Goal: Task Accomplishment & Management: Manage account settings

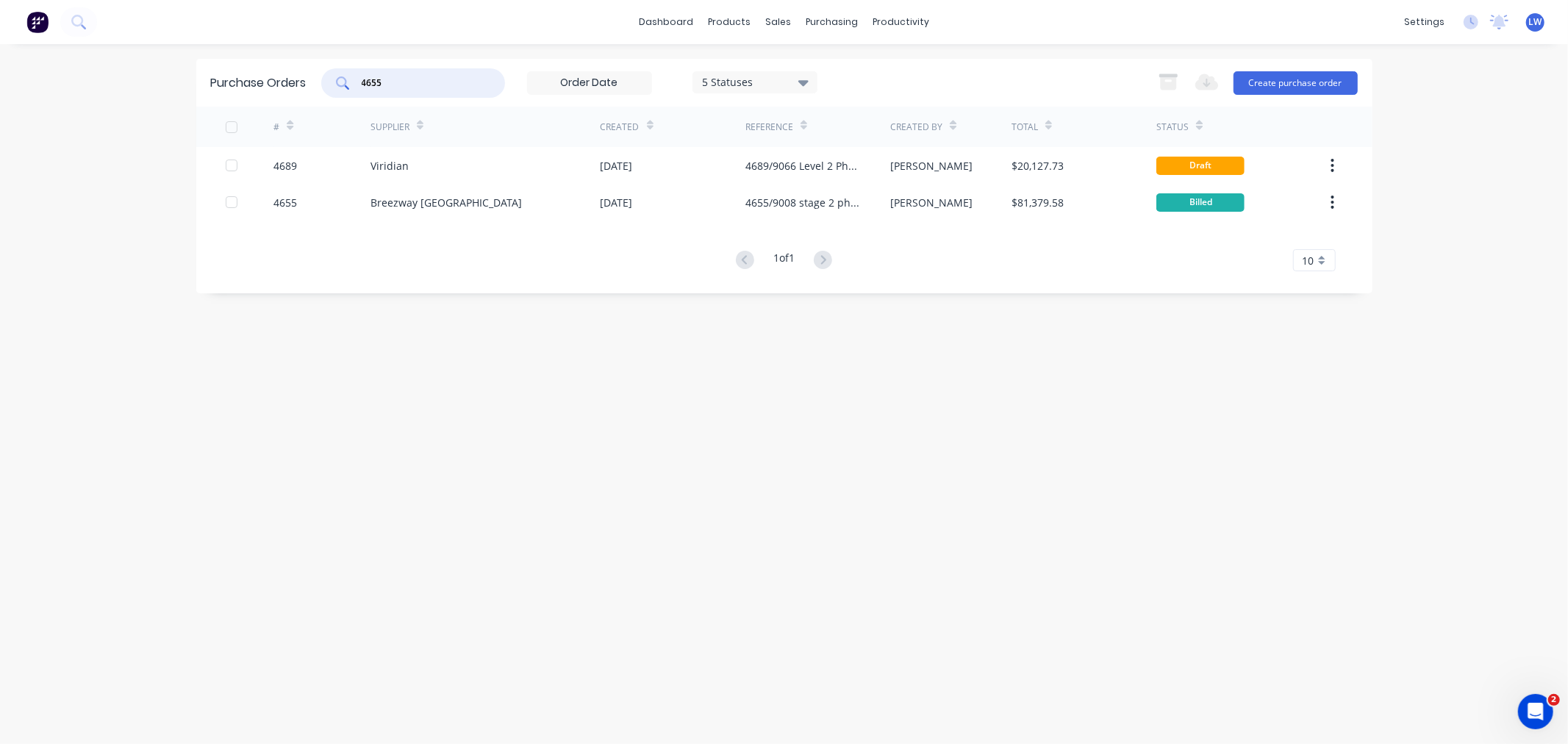
click at [435, 83] on input "4655" at bounding box center [421, 83] width 122 height 15
type input "4"
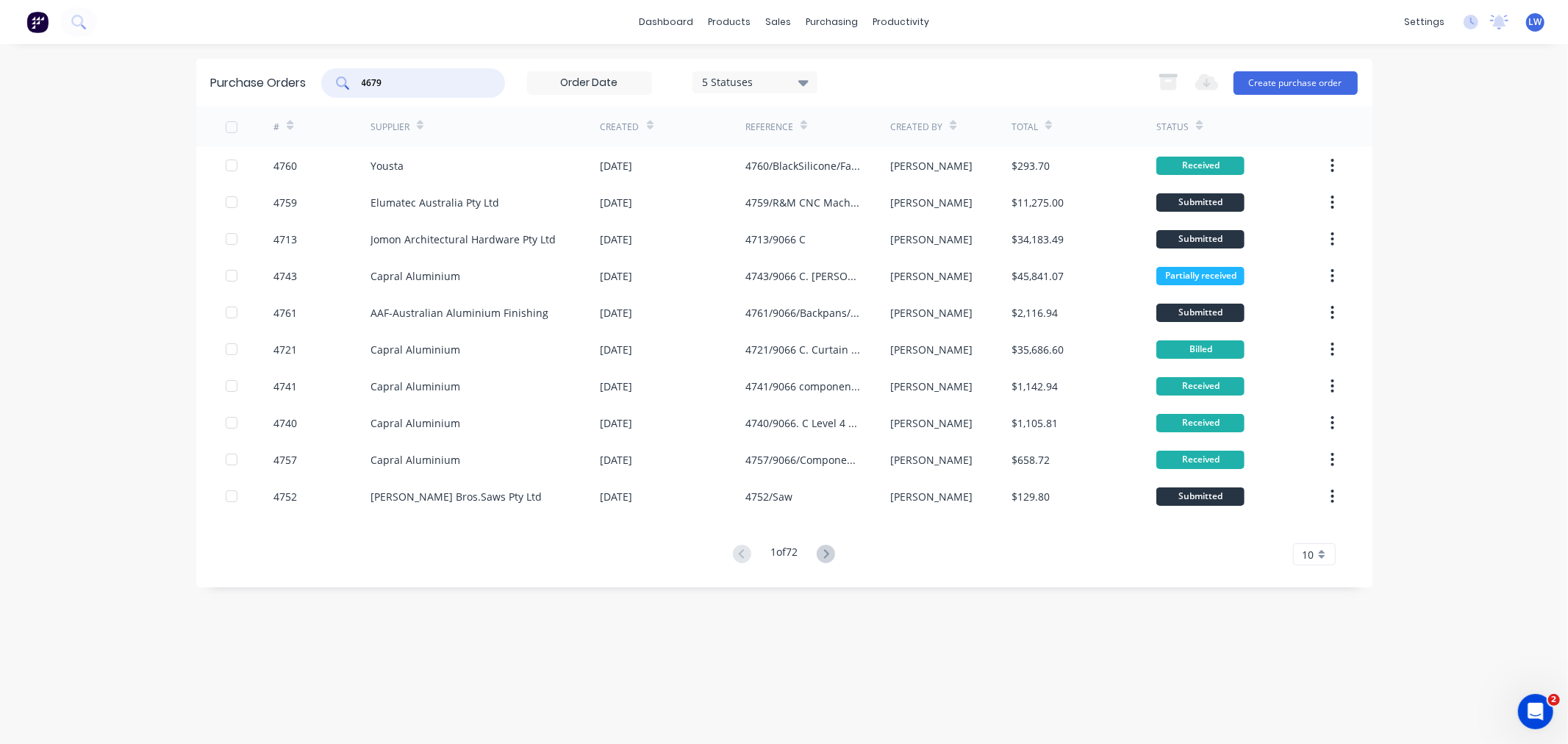
type input "4679"
click at [318, 600] on div "Purchase Orders 4679 5 Statuses 5 Statuses Export to Excel (XLSX) Create purcha…" at bounding box center [784, 393] width 1176 height 670
click at [401, 82] on input "text" at bounding box center [421, 83] width 122 height 15
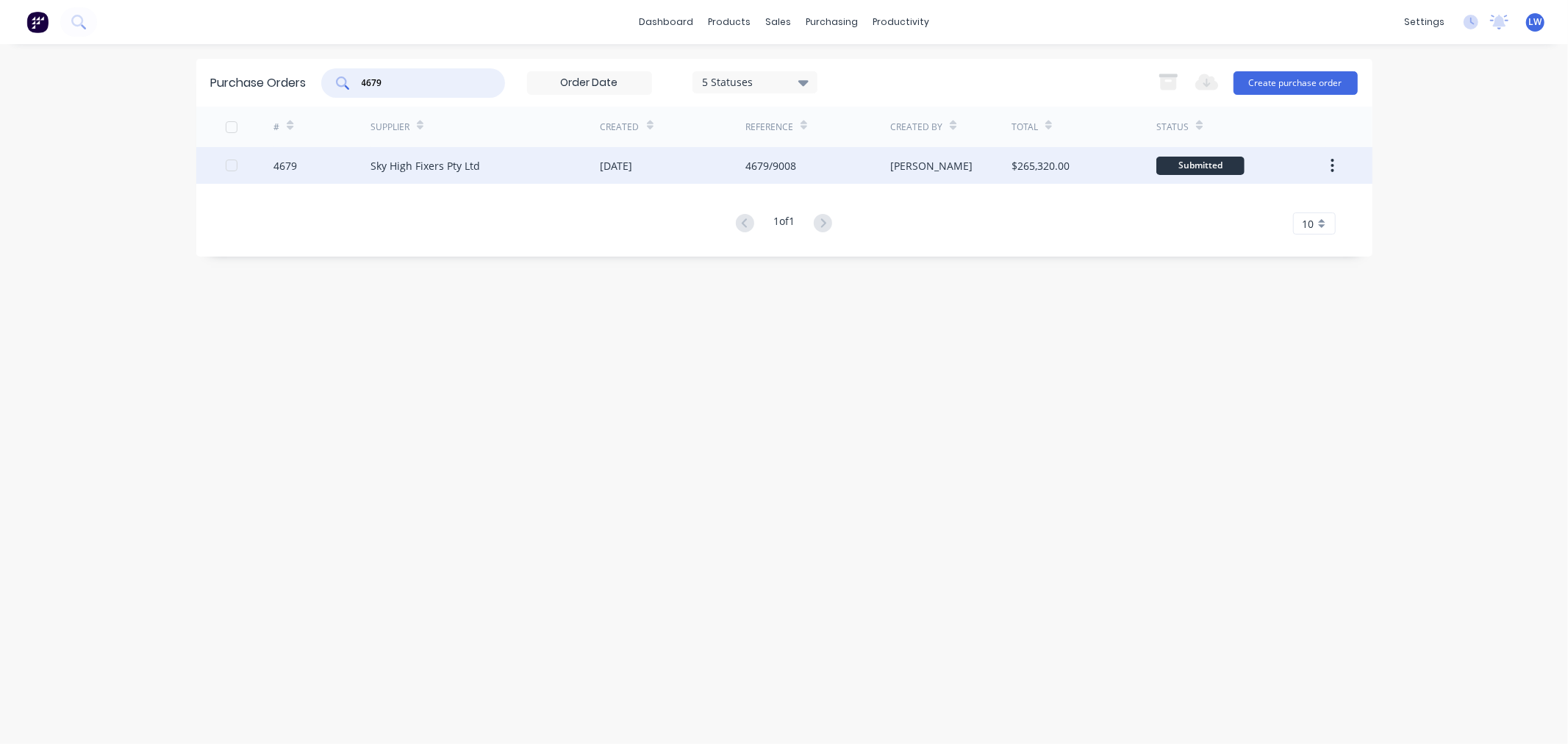
type input "4679"
click at [386, 159] on div "Sky High Fixers Pty Ltd" at bounding box center [425, 166] width 110 height 15
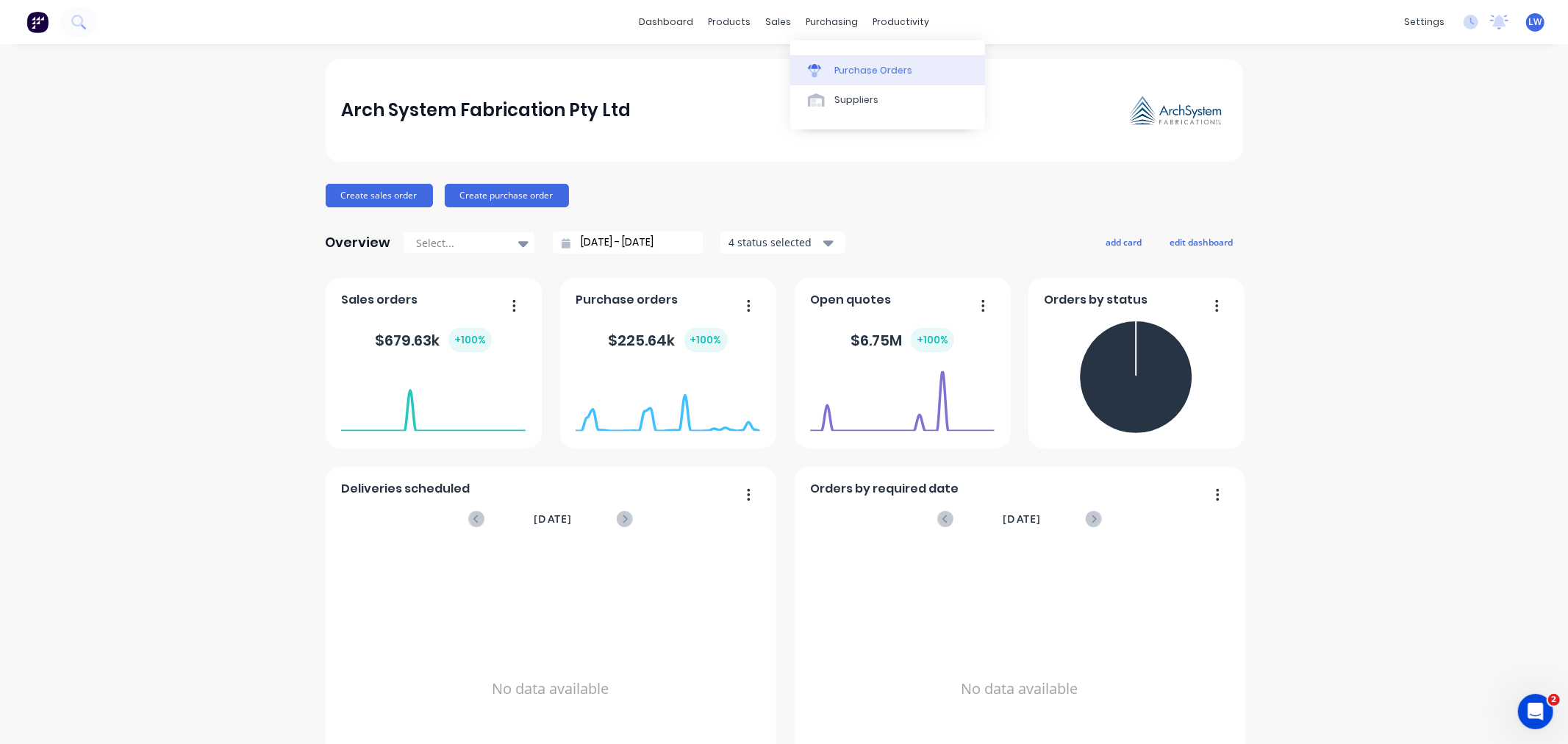
click at [828, 69] on div at bounding box center [818, 70] width 22 height 13
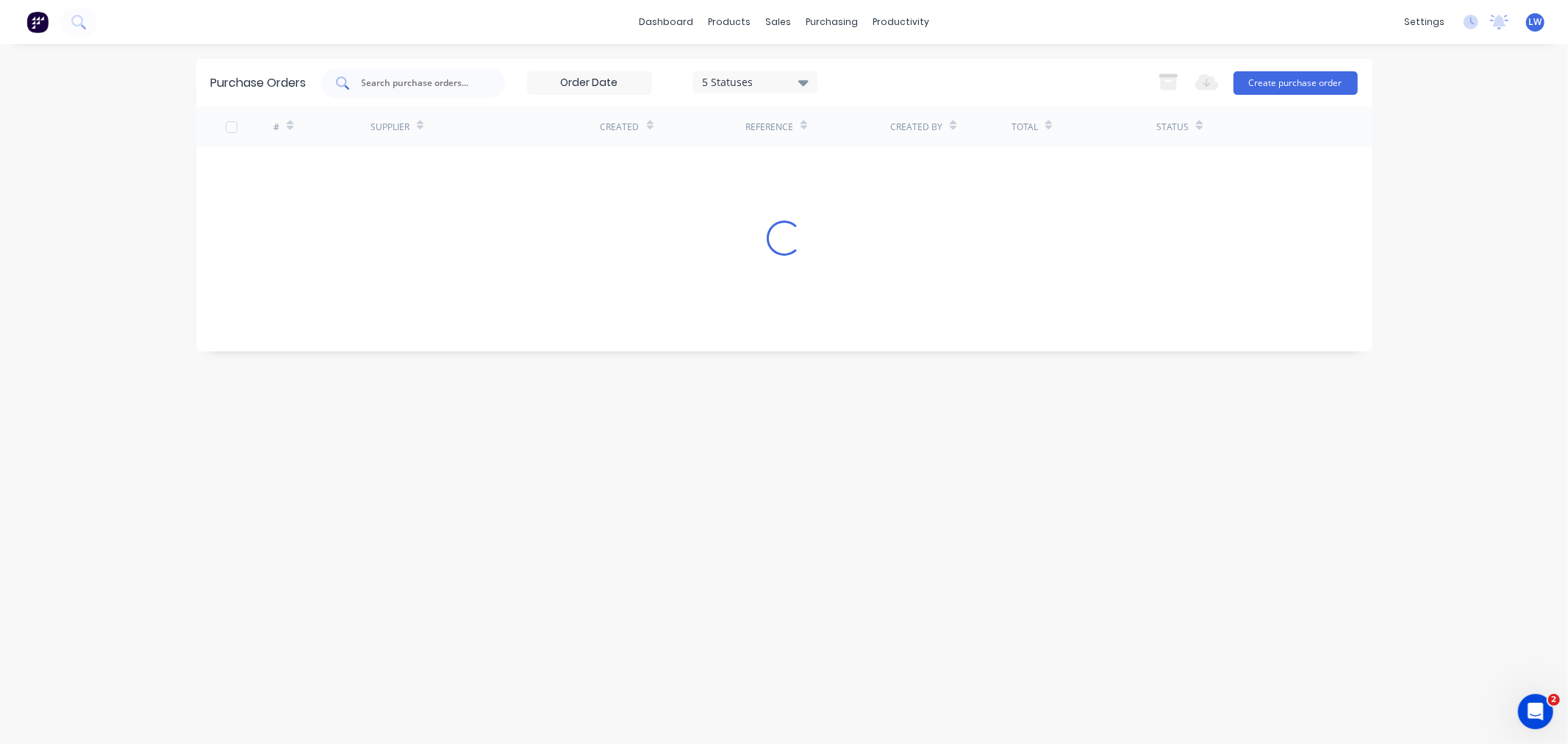
click at [402, 77] on input "text" at bounding box center [421, 83] width 122 height 15
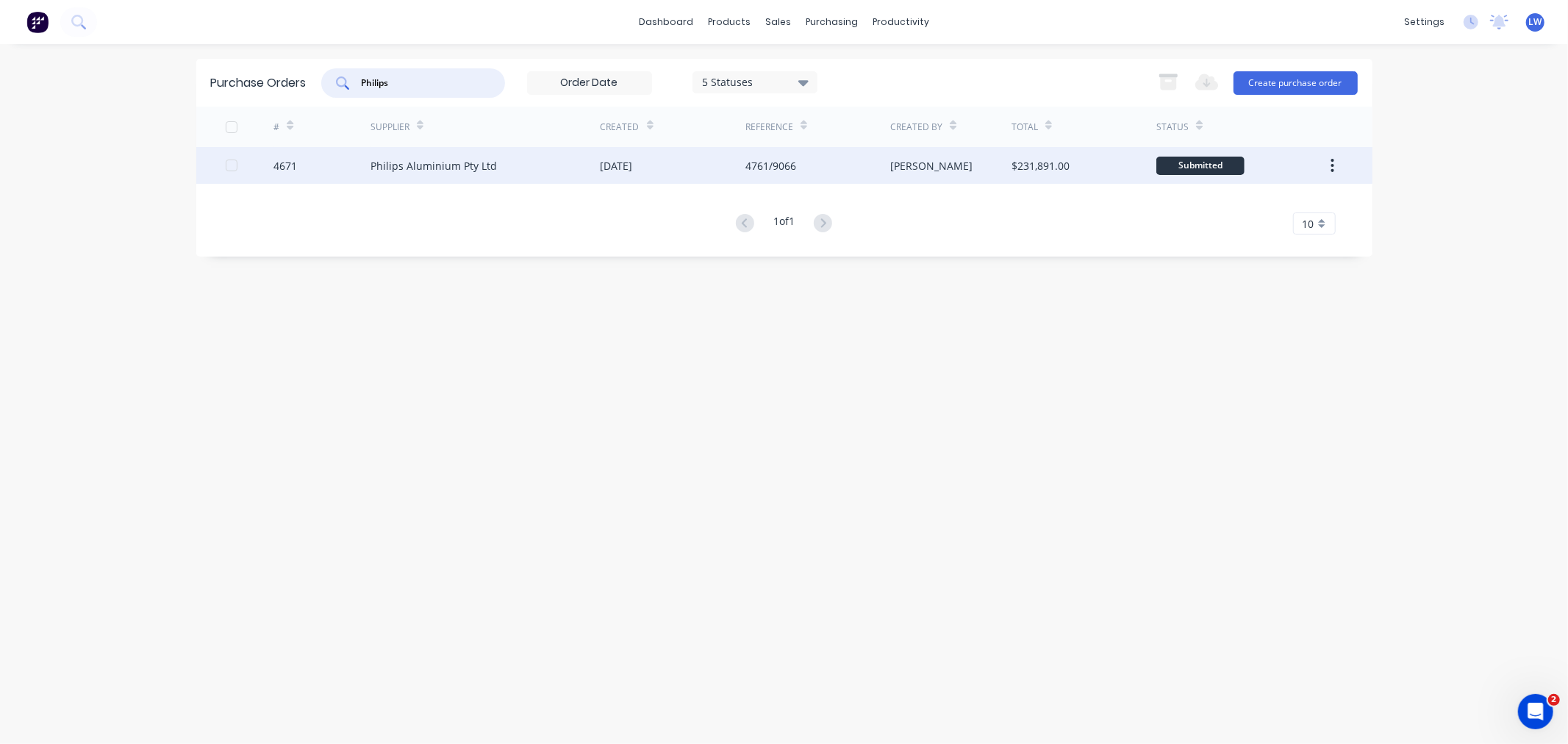
type input "Philips"
click at [361, 158] on div "4671" at bounding box center [321, 165] width 97 height 36
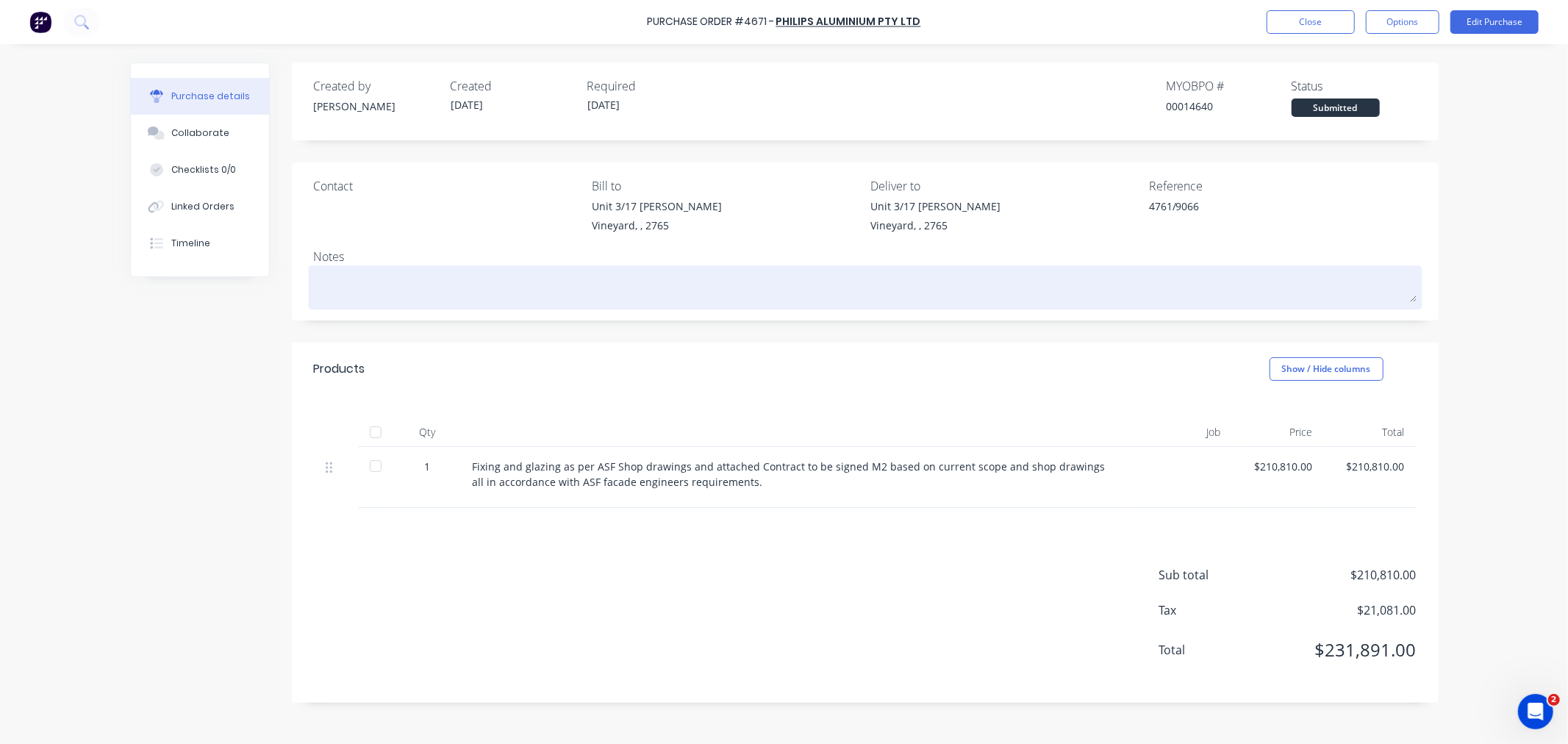
click at [391, 298] on textarea at bounding box center [865, 285] width 1102 height 33
type textarea "x"
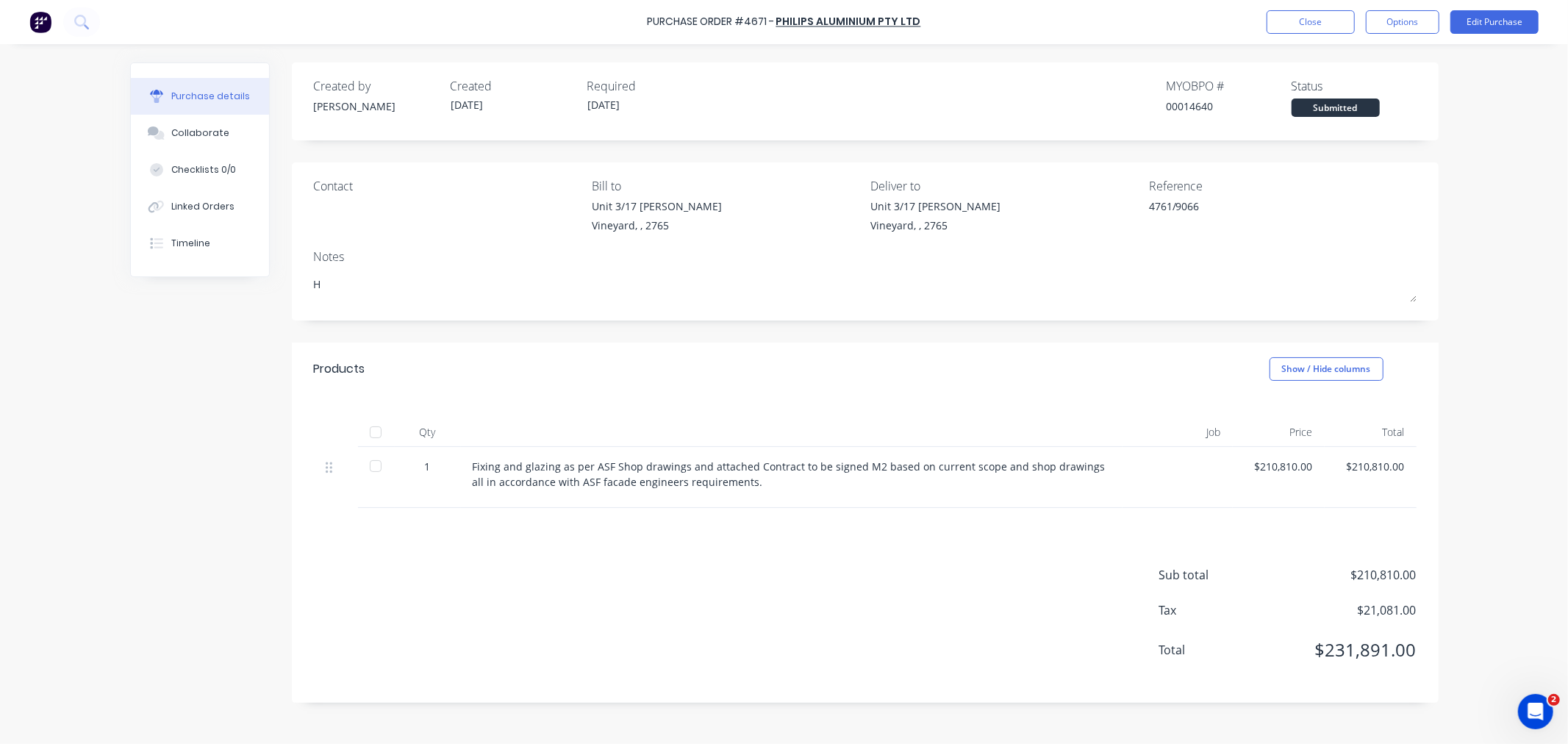
type textarea "H"
type textarea "x"
type textarea "H"
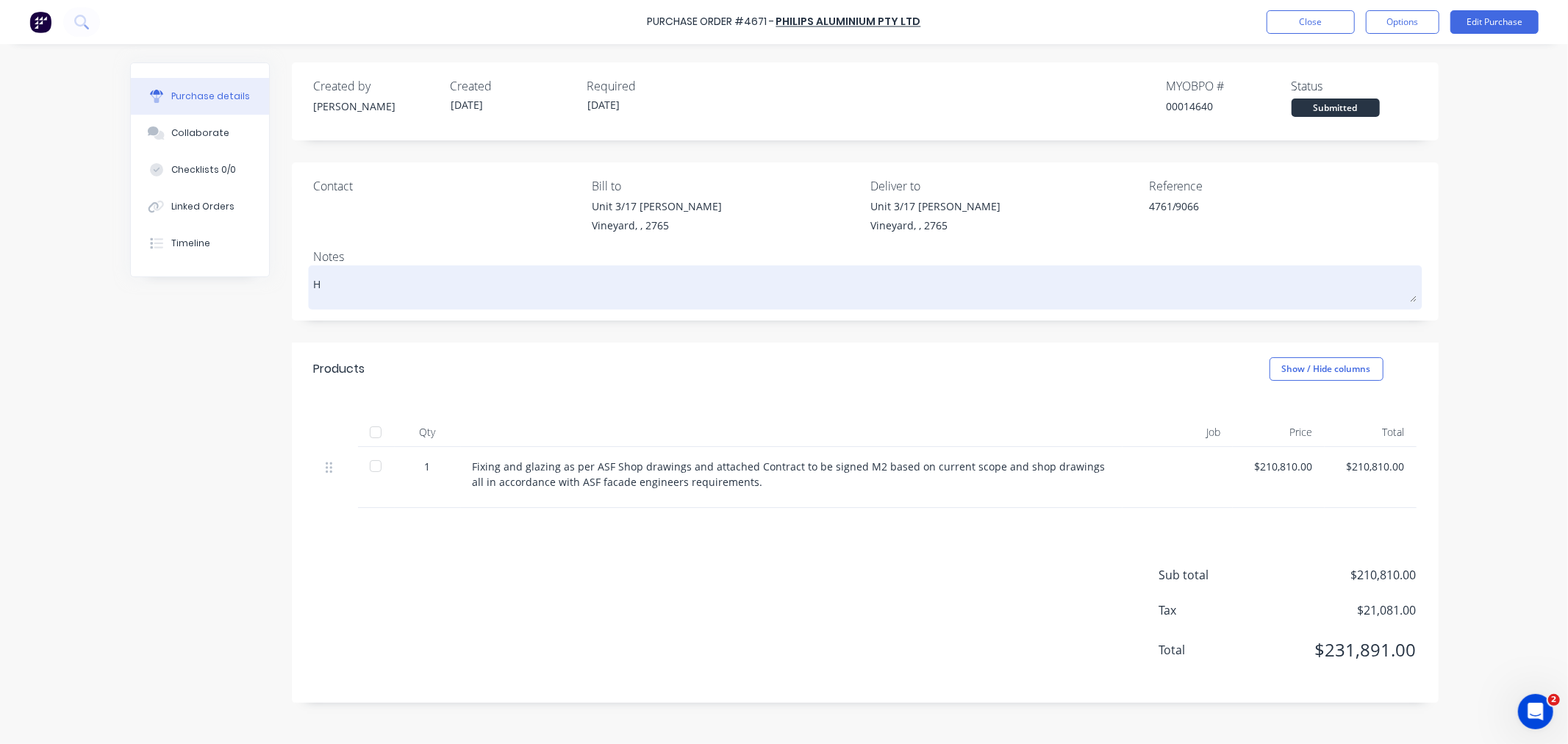
type textarea "x"
click at [334, 285] on textarea "H" at bounding box center [865, 285] width 1102 height 33
type textarea "x"
type textarea "R"
type textarea "x"
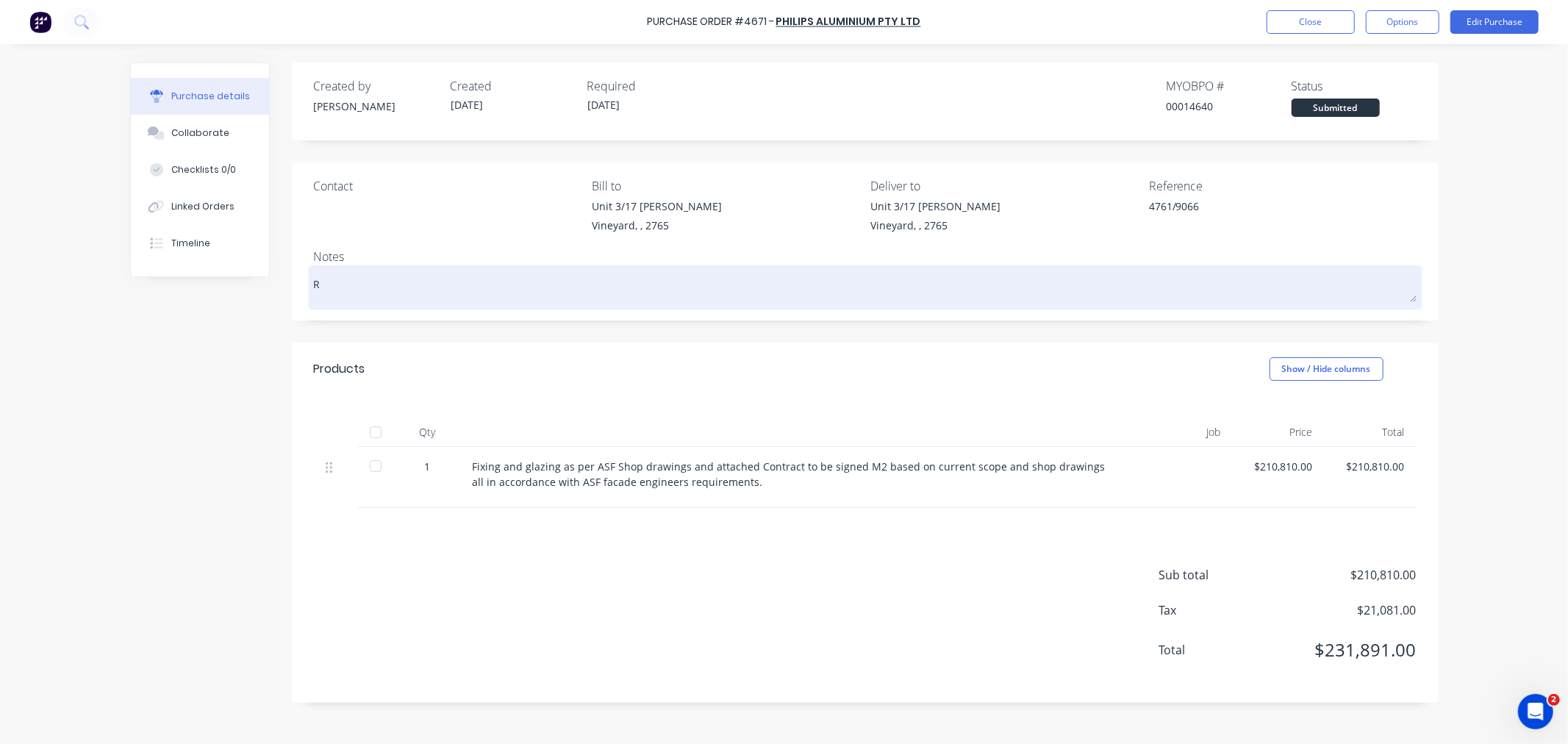
type textarea "Re"
type textarea "x"
type textarea "Re-"
type textarea "x"
type textarea "Re-e"
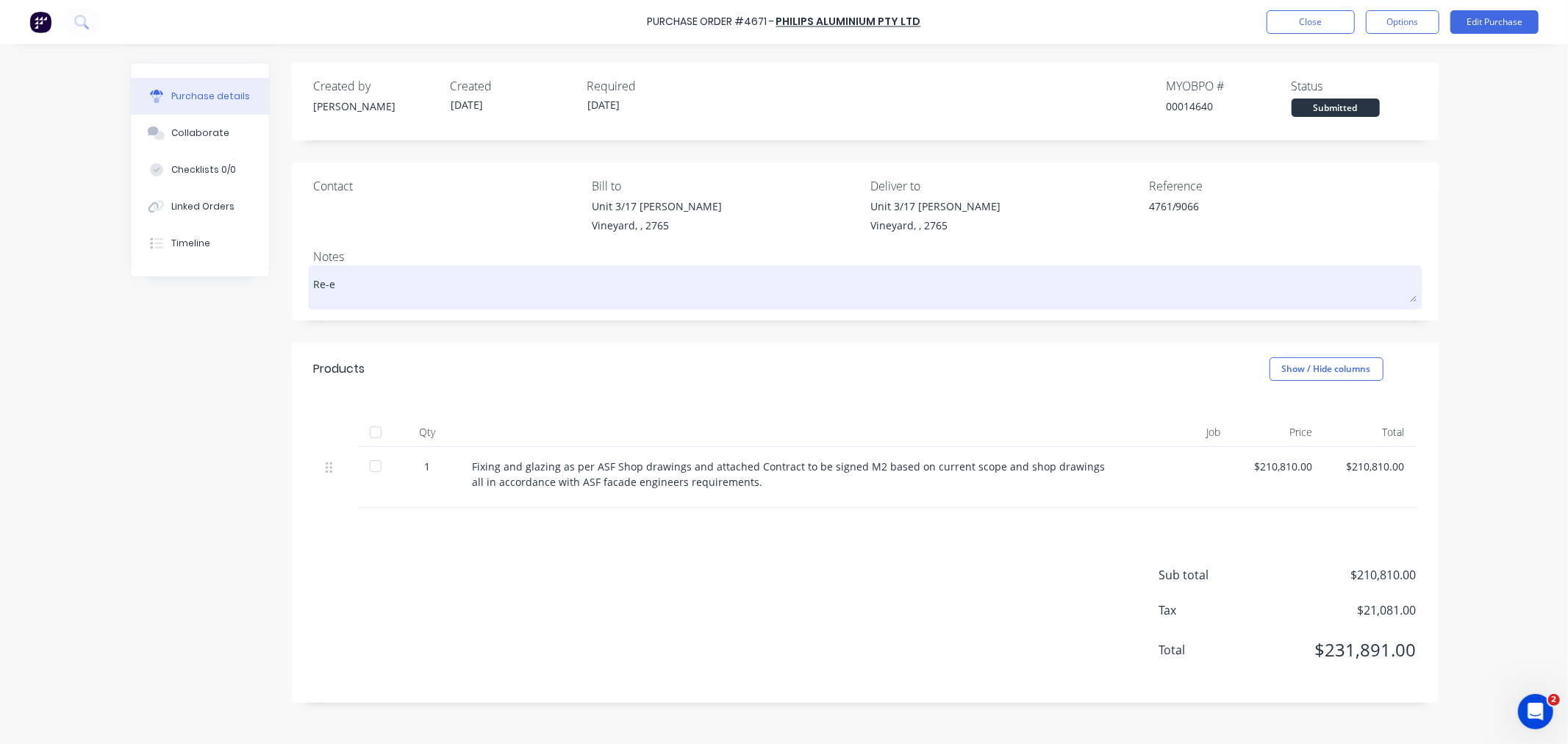
type textarea "x"
type textarea "Re-en"
type textarea "x"
type textarea "Re-ent"
type textarea "x"
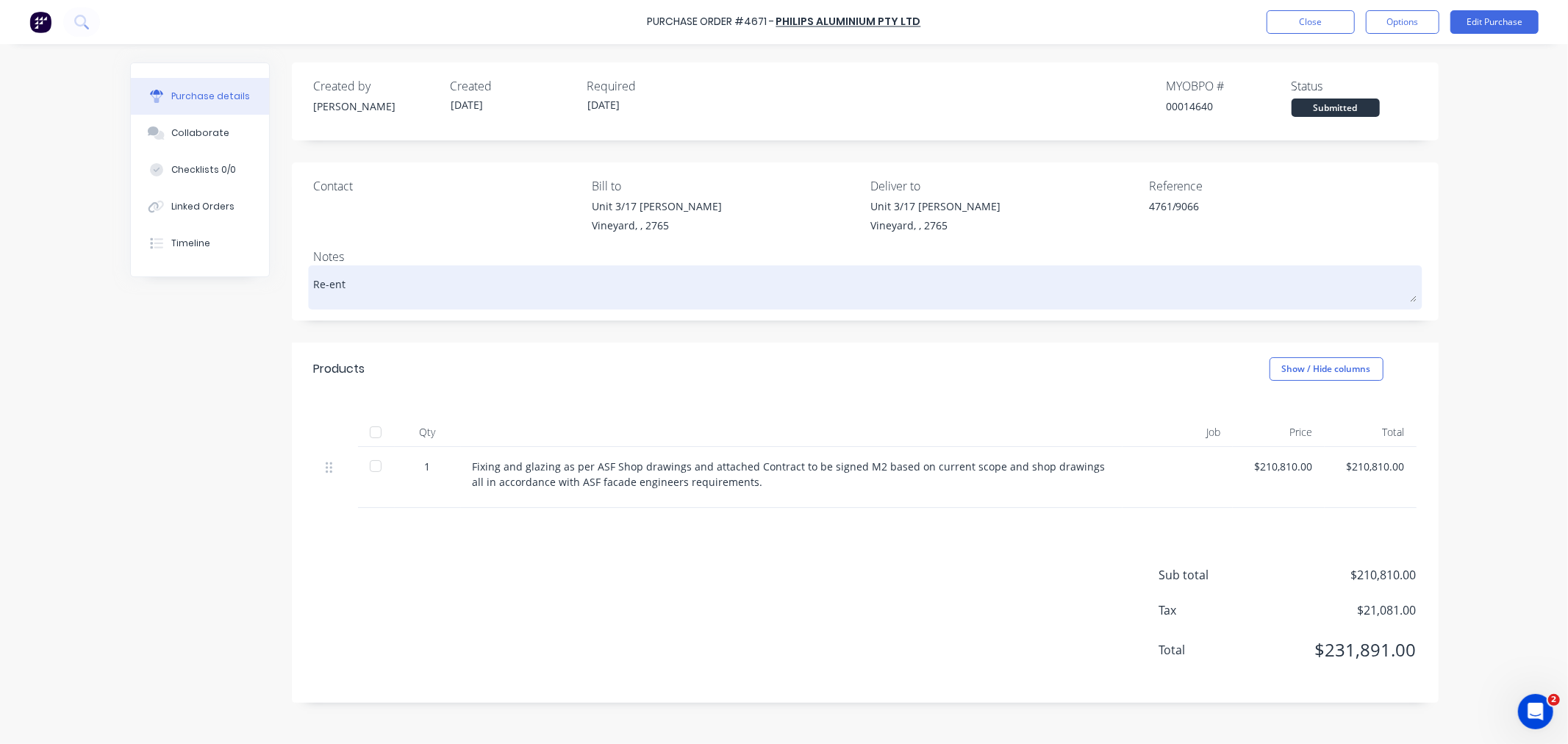
type textarea "Re-ente"
type textarea "x"
type textarea "Re-enter"
type textarea "x"
type textarea "Re-entere"
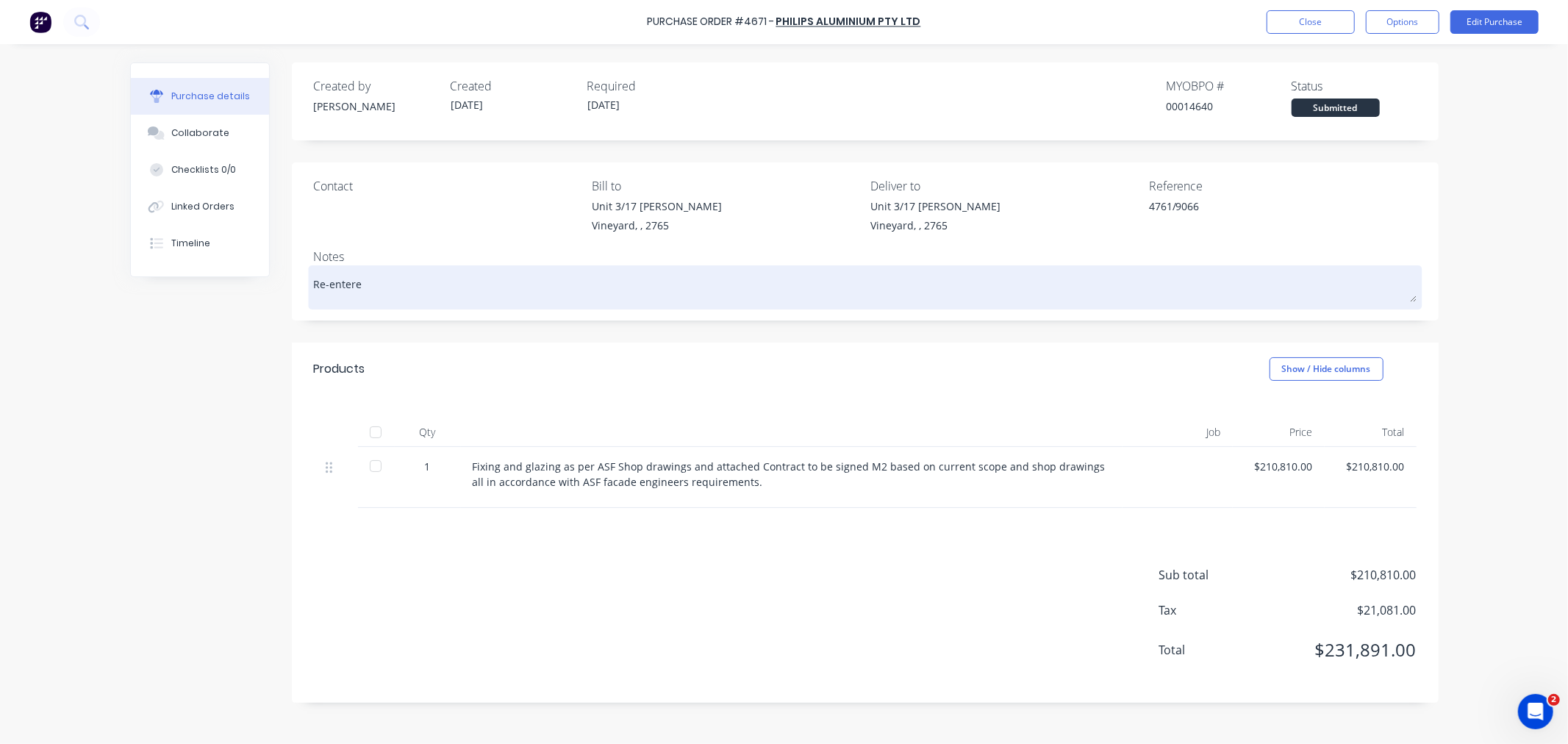
type textarea "x"
type textarea "Re-entered"
type textarea "x"
type textarea "Re-entered"
type textarea "x"
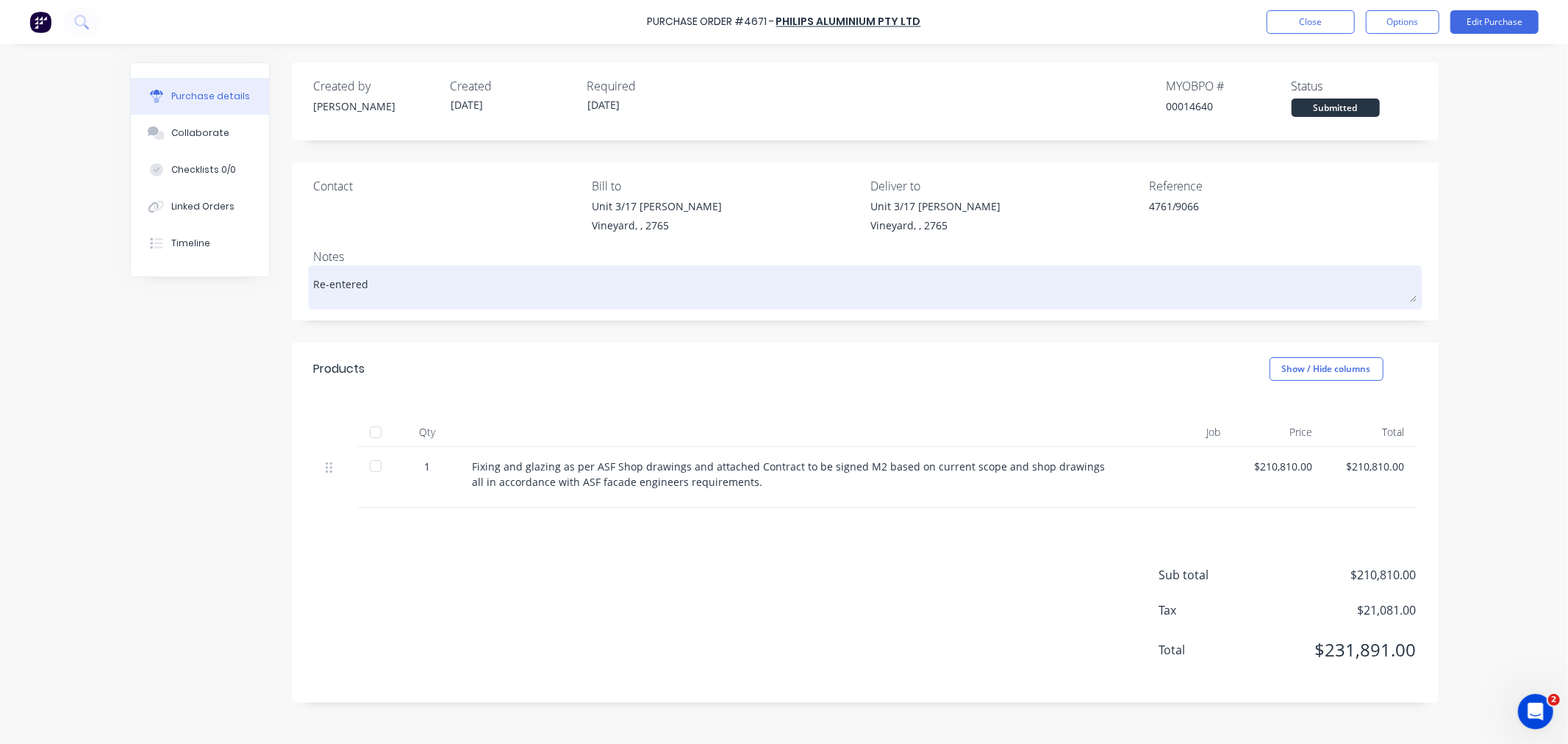
type textarea "Re-entered t"
type textarea "x"
type textarea "Re-entered to"
type textarea "x"
type textarea "Re-entered to"
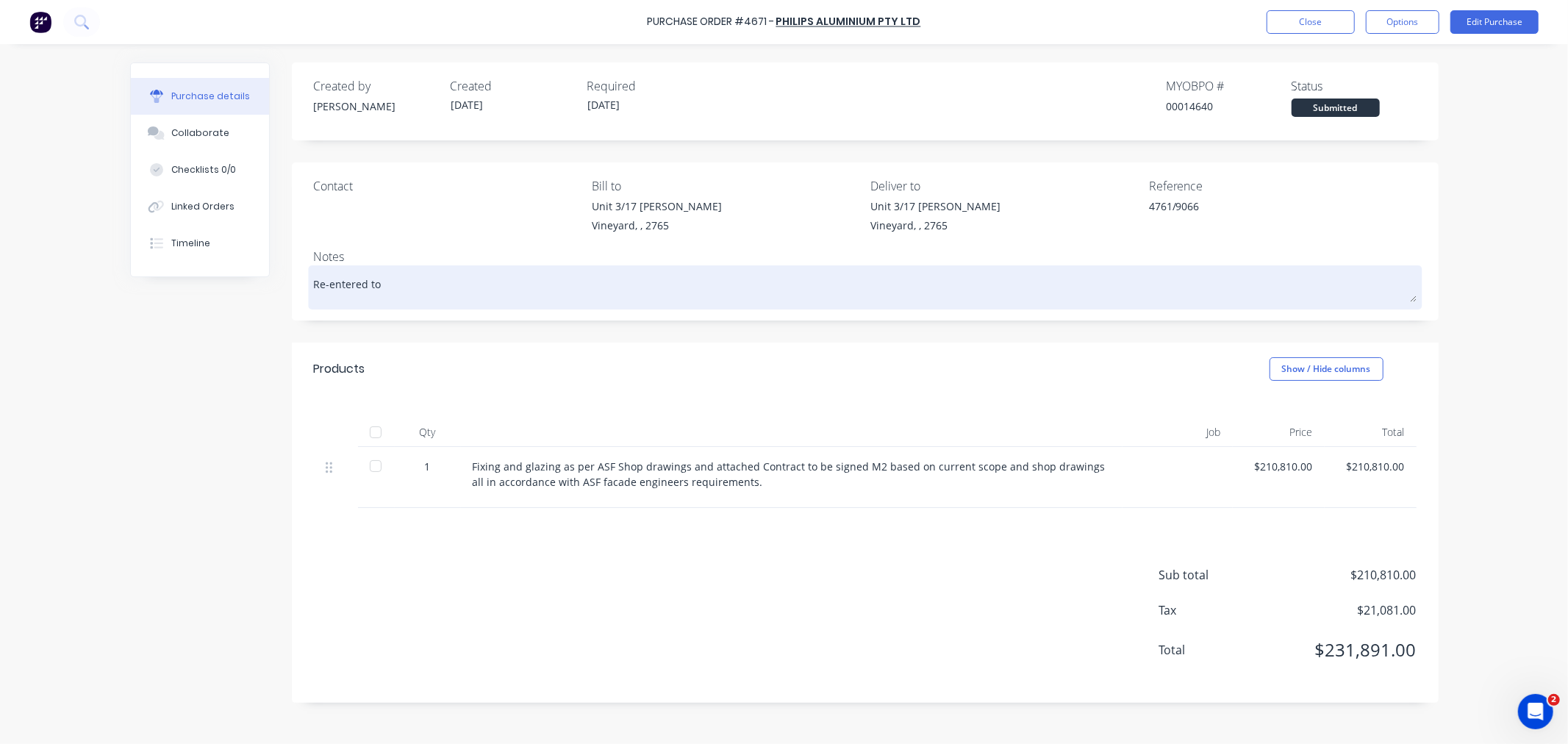
type textarea "x"
type textarea "Re-entered to c"
type textarea "x"
type textarea "Re-entered to co"
type textarea "x"
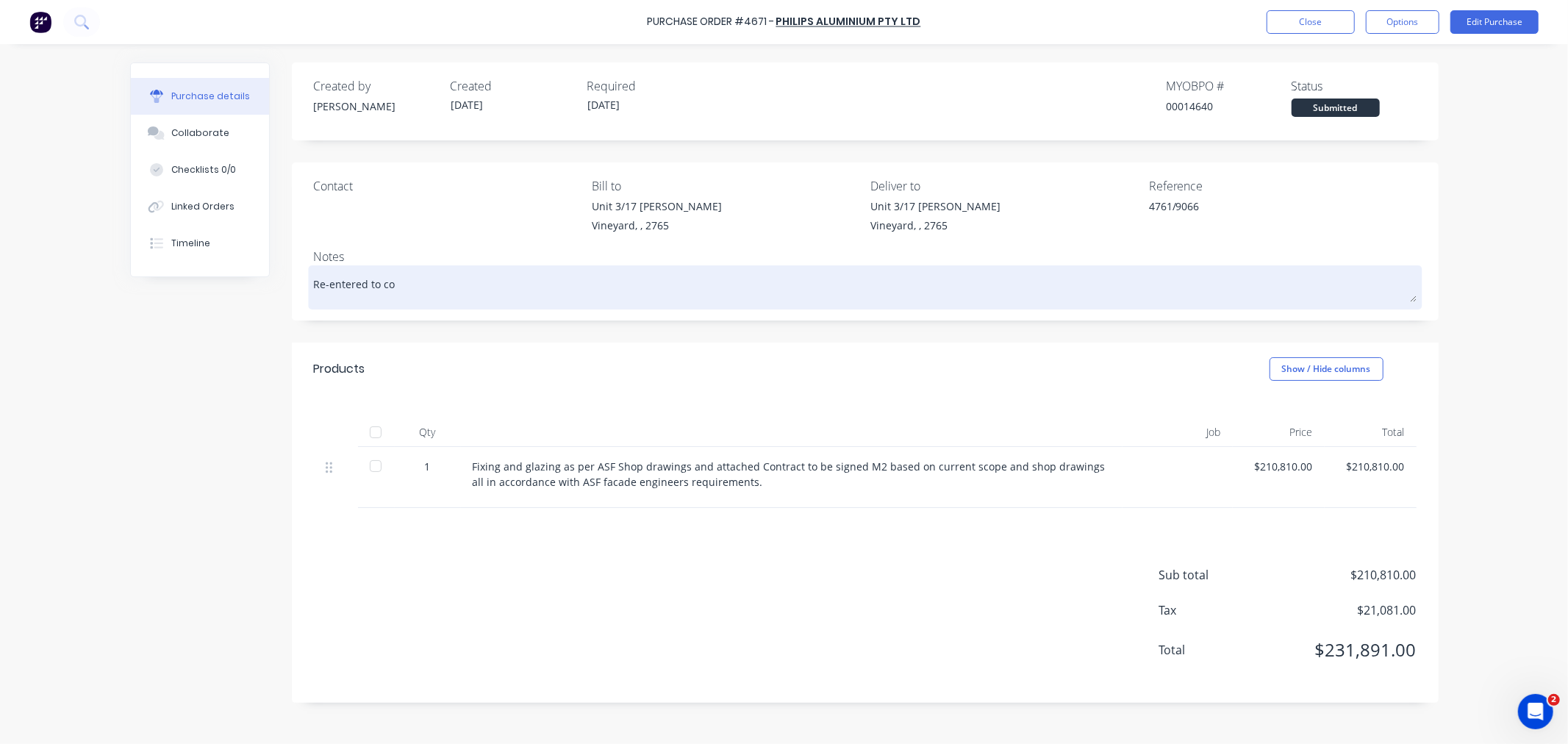
type textarea "Re-entered to cor"
type textarea "x"
type textarea "Re-entered to corr"
type textarea "x"
type textarea "Re-entered to corre"
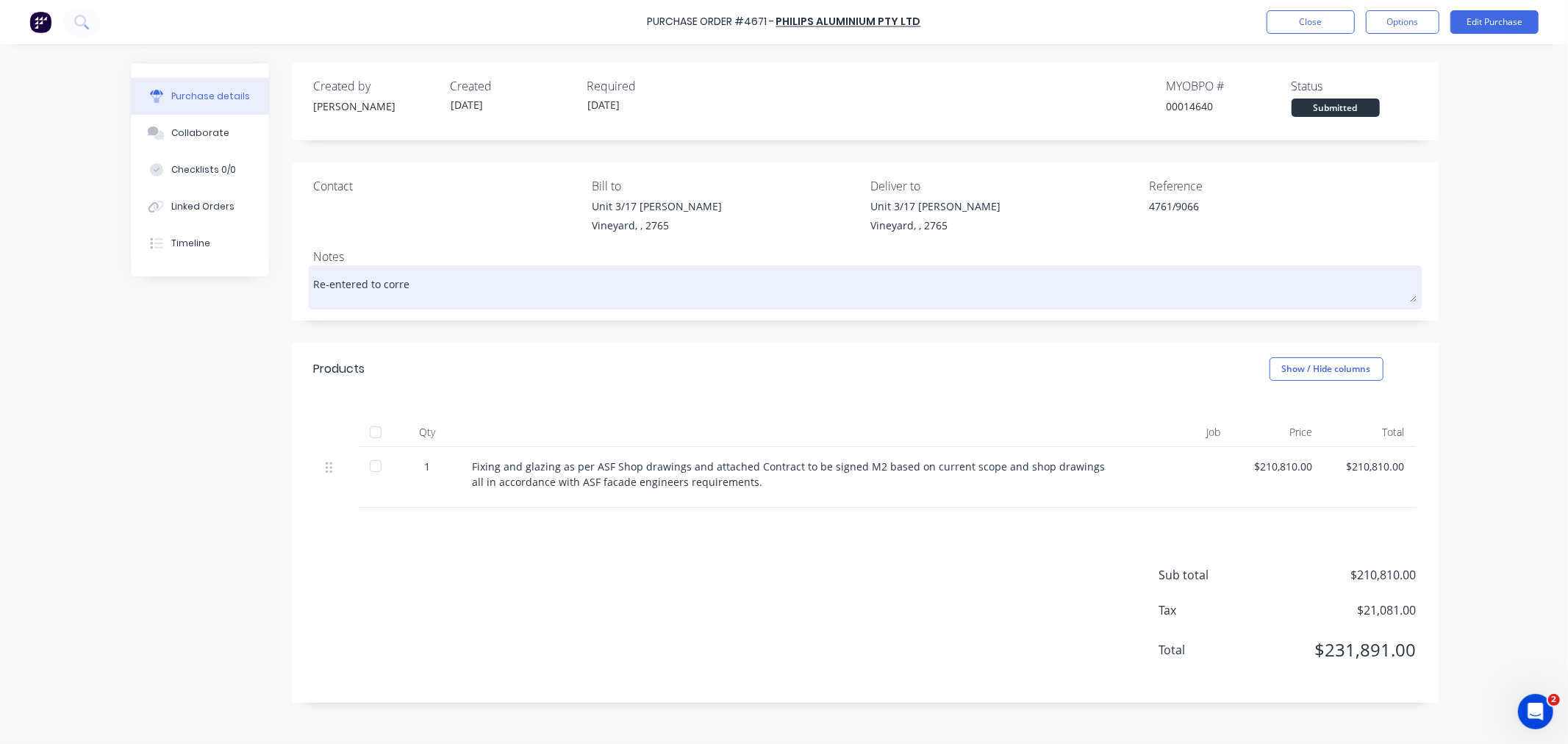
type textarea "x"
type textarea "Re-entered to correc"
type textarea "x"
type textarea "Re-entered to correct"
type textarea "x"
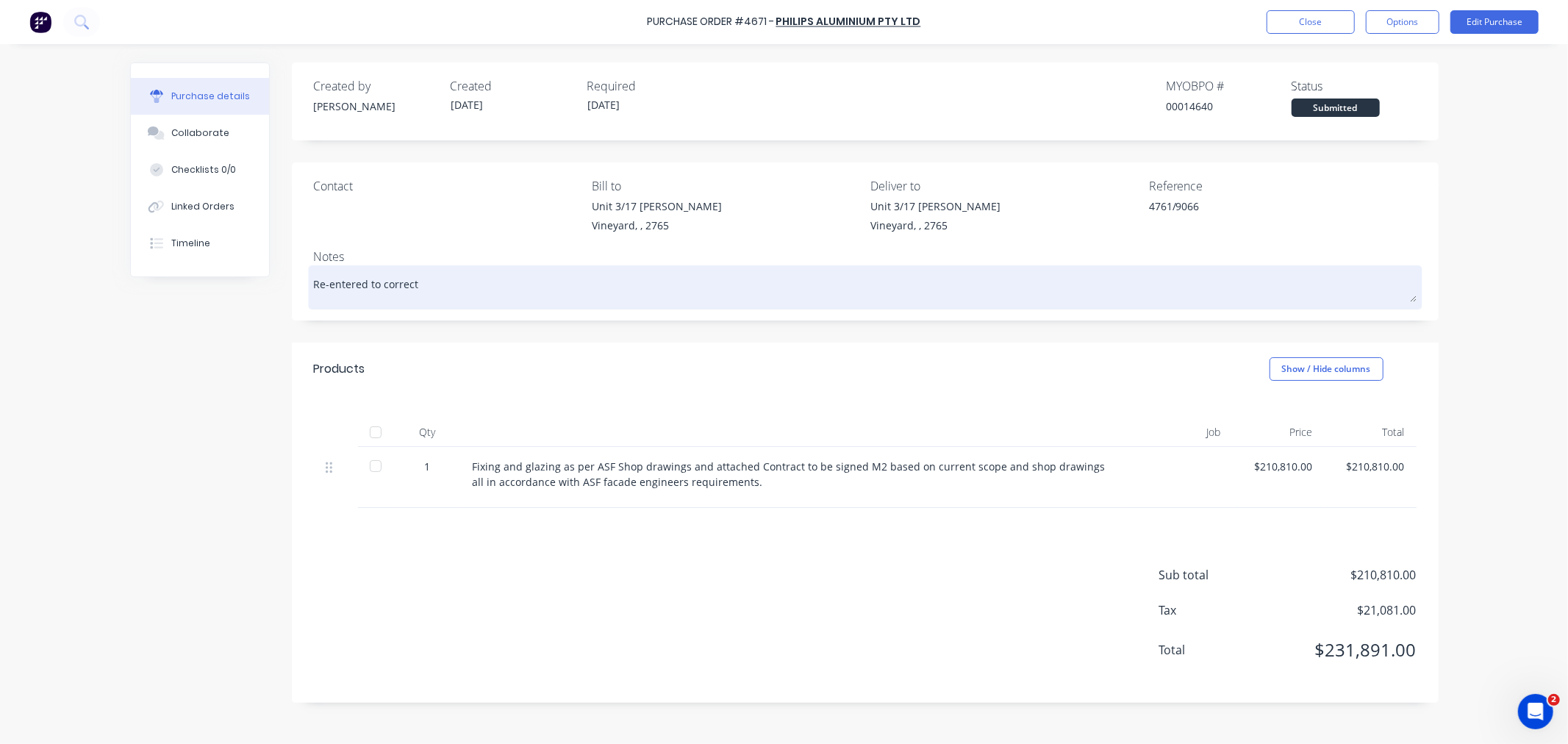
type textarea "Re-entered to correct"
type textarea "x"
type textarea "Re-entered to correct c"
type textarea "x"
type textarea "Re-entered to correct co"
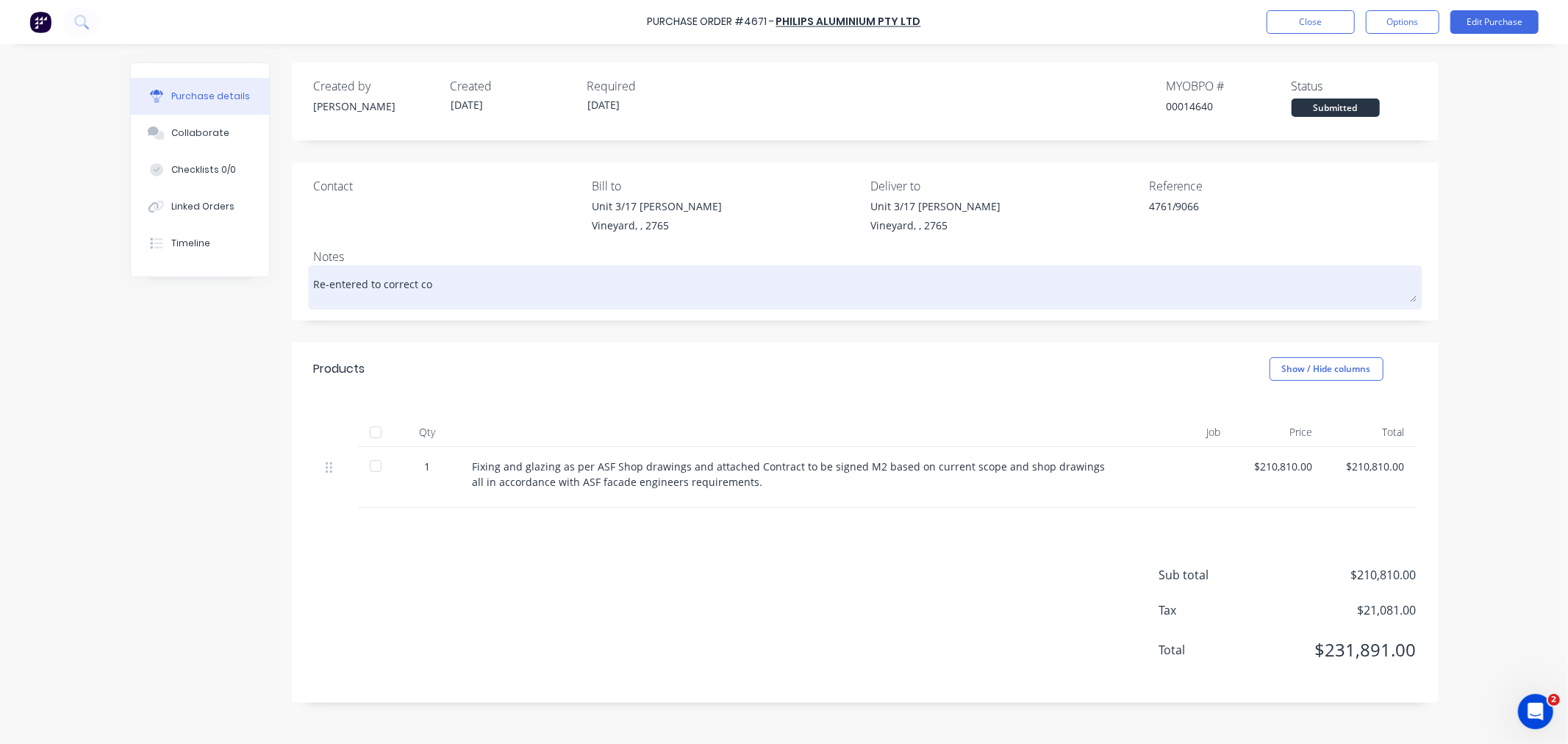
type textarea "x"
type textarea "Re-entered to correct cod"
type textarea "x"
type textarea "Re-entered to correct code"
type textarea "x"
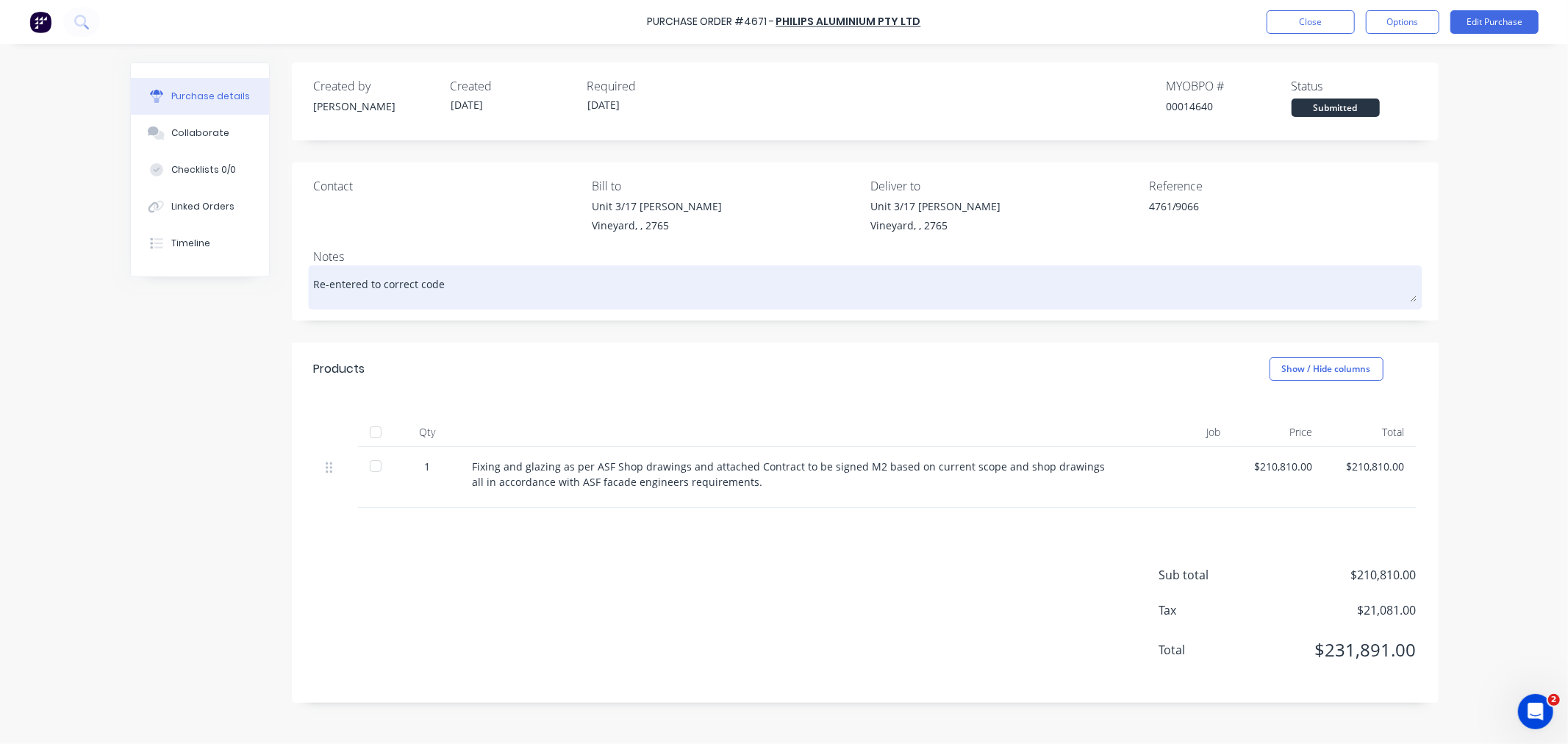
type textarea "Re-entered to correct codes"
type textarea "x"
type textarea "Re-entered to correct codes"
type textarea "x"
type textarea "Re-entered to correct codes a"
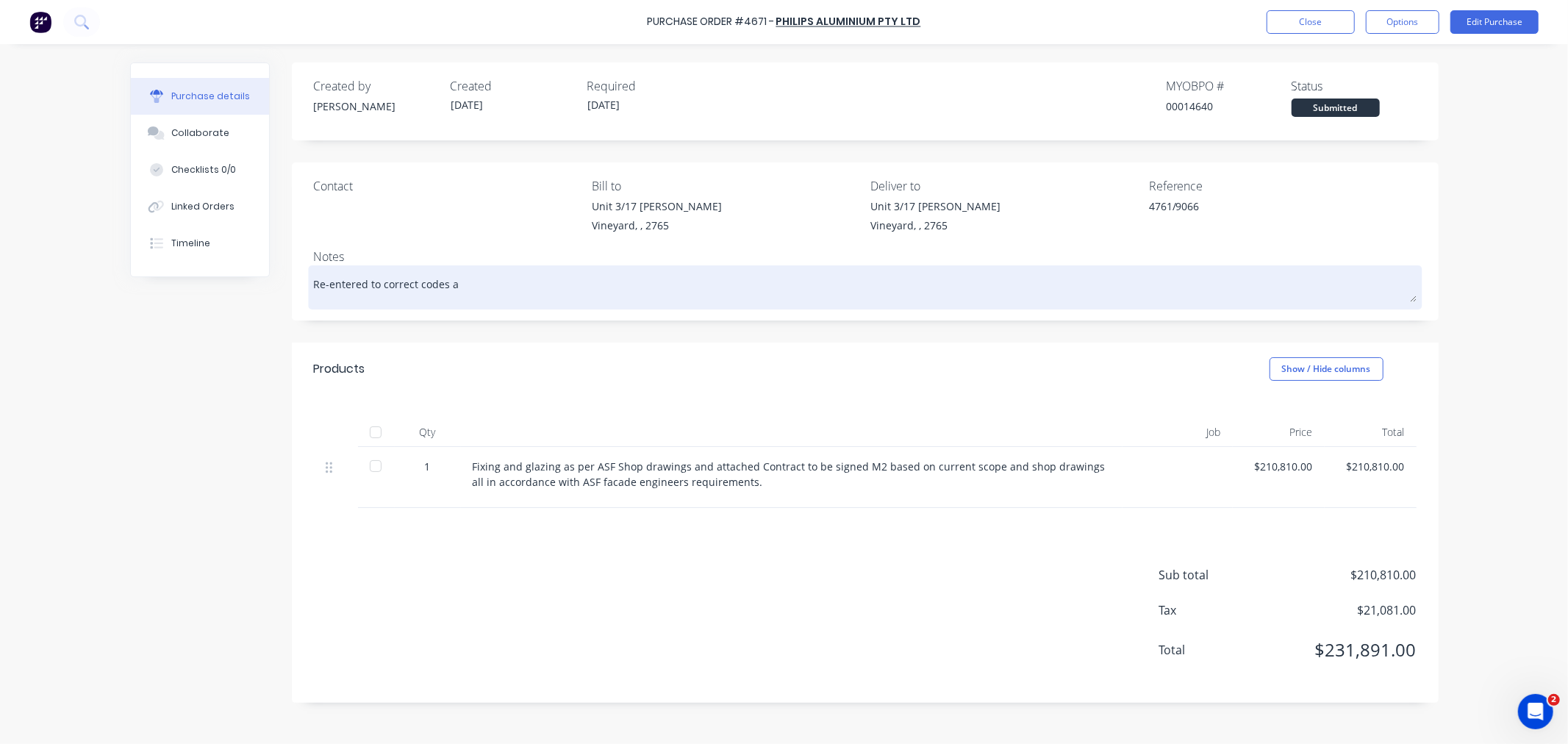
type textarea "x"
type textarea "Re-entered to correct codes an"
type textarea "x"
type textarea "Re-entered to correct codes and"
type textarea "x"
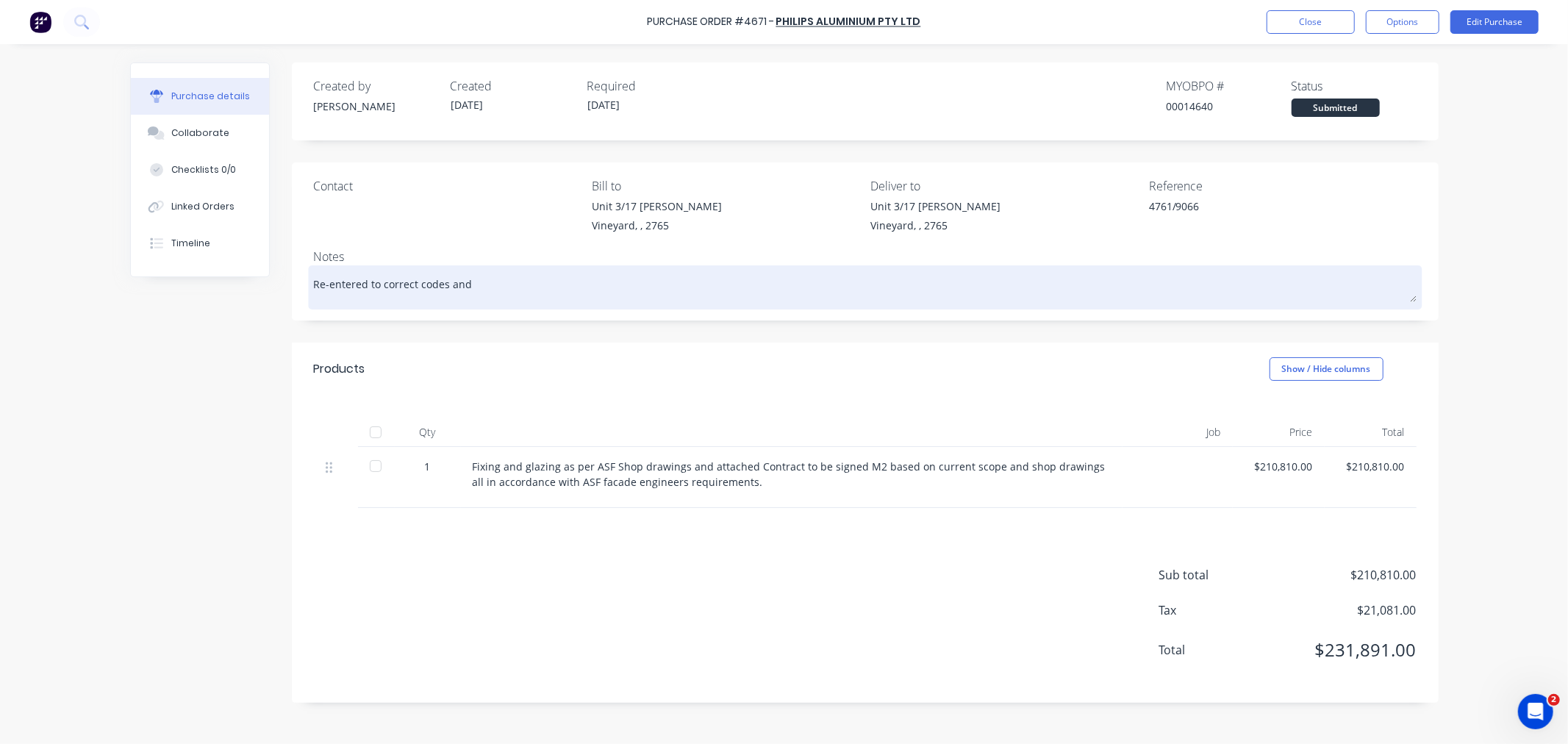
type textarea "Re-entered to correct codes and"
type textarea "x"
type textarea "Re-entered to correct codes and b"
type textarea "x"
type textarea "Re-entered to correct codes and by"
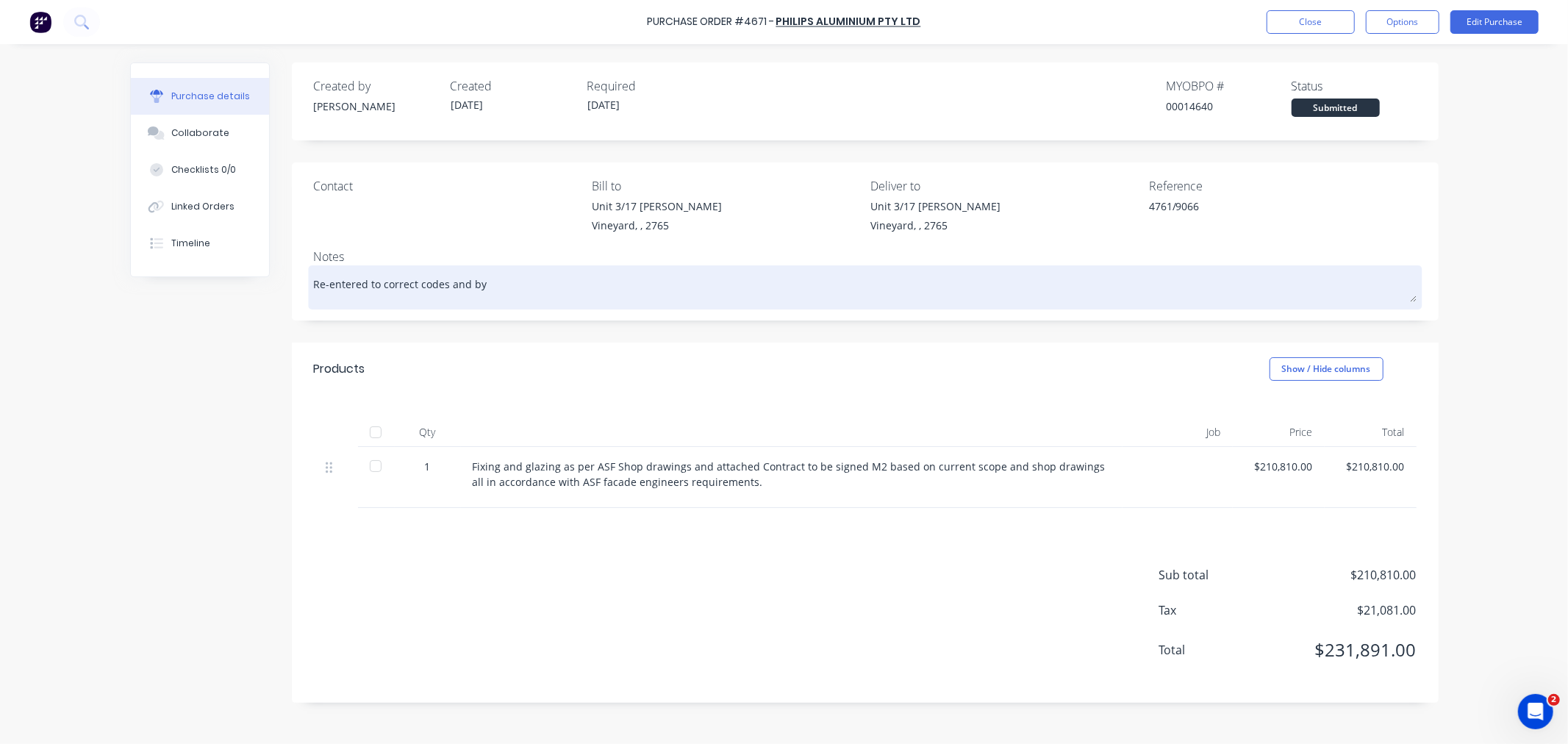
type textarea "x"
type textarea "Re-entered to correct codes and by"
type textarea "x"
type textarea "Re-entered to correct codes and by c"
type textarea "x"
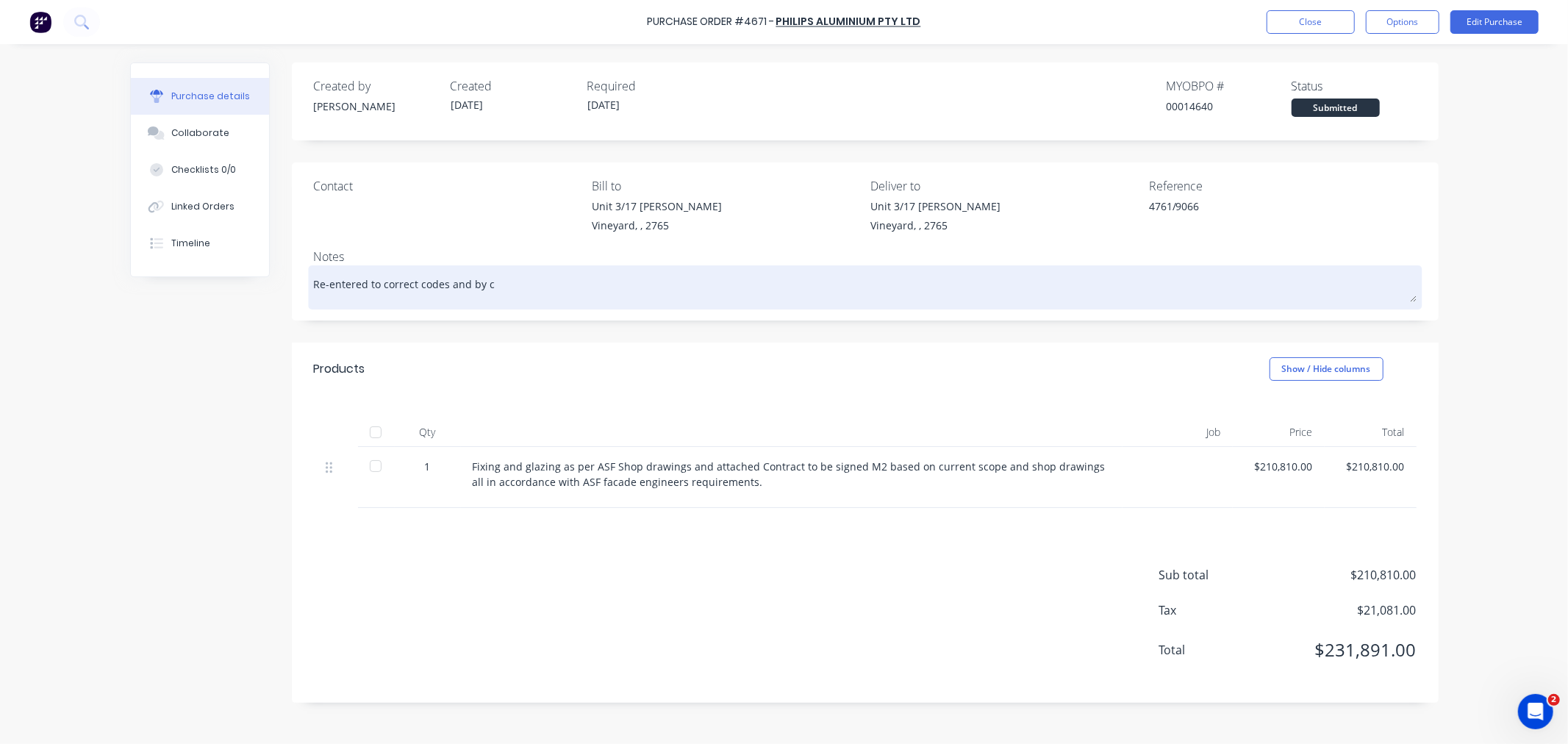
type textarea "Re-entered to correct codes and by co"
type textarea "x"
type textarea "Re-entered to correct codes and by con"
type textarea "x"
type textarea "Re-entered to correct codes and by cont"
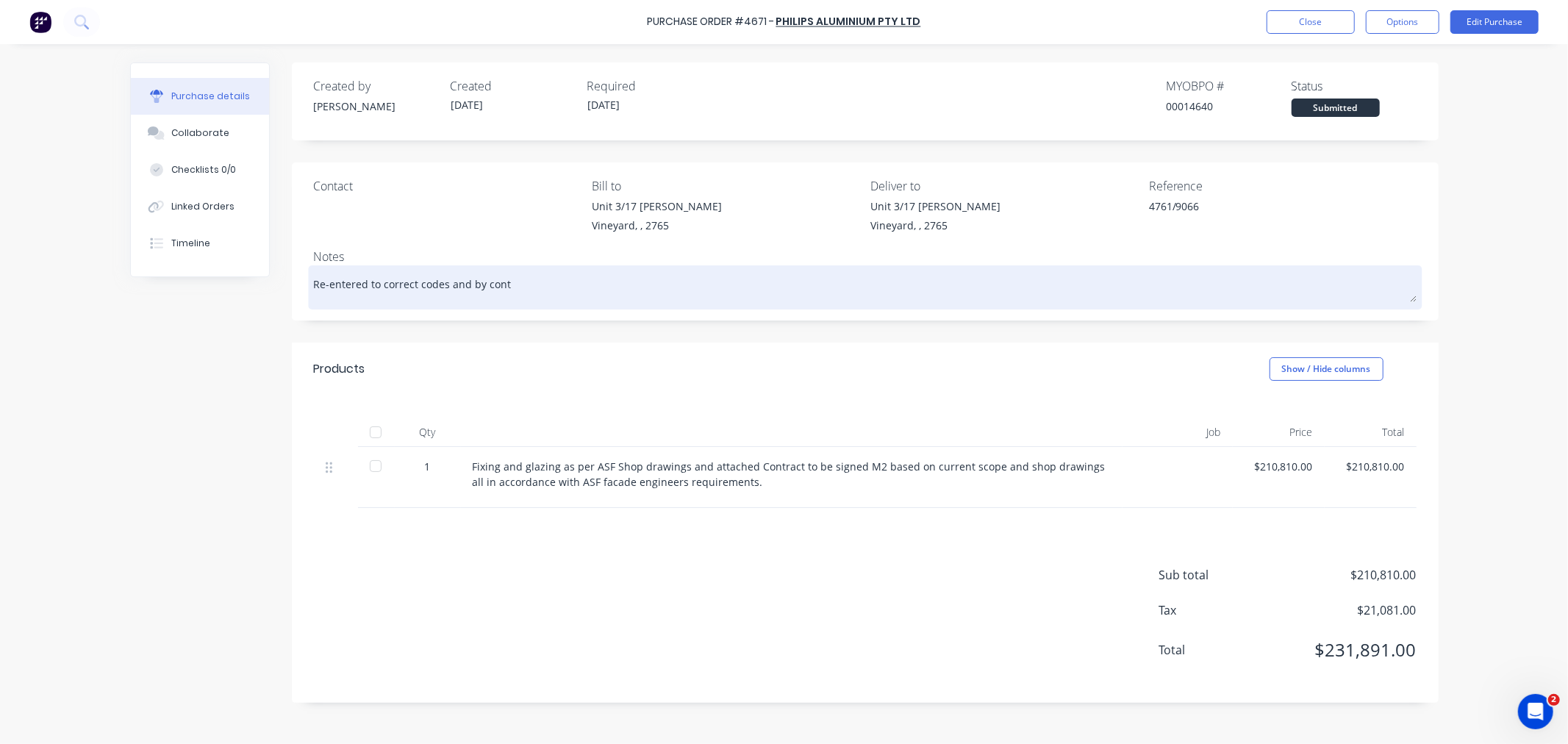
type textarea "x"
type textarea "Re-entered to correct codes and by contr"
type textarea "x"
type textarea "Re-entered to correct codes and by contra"
type textarea "x"
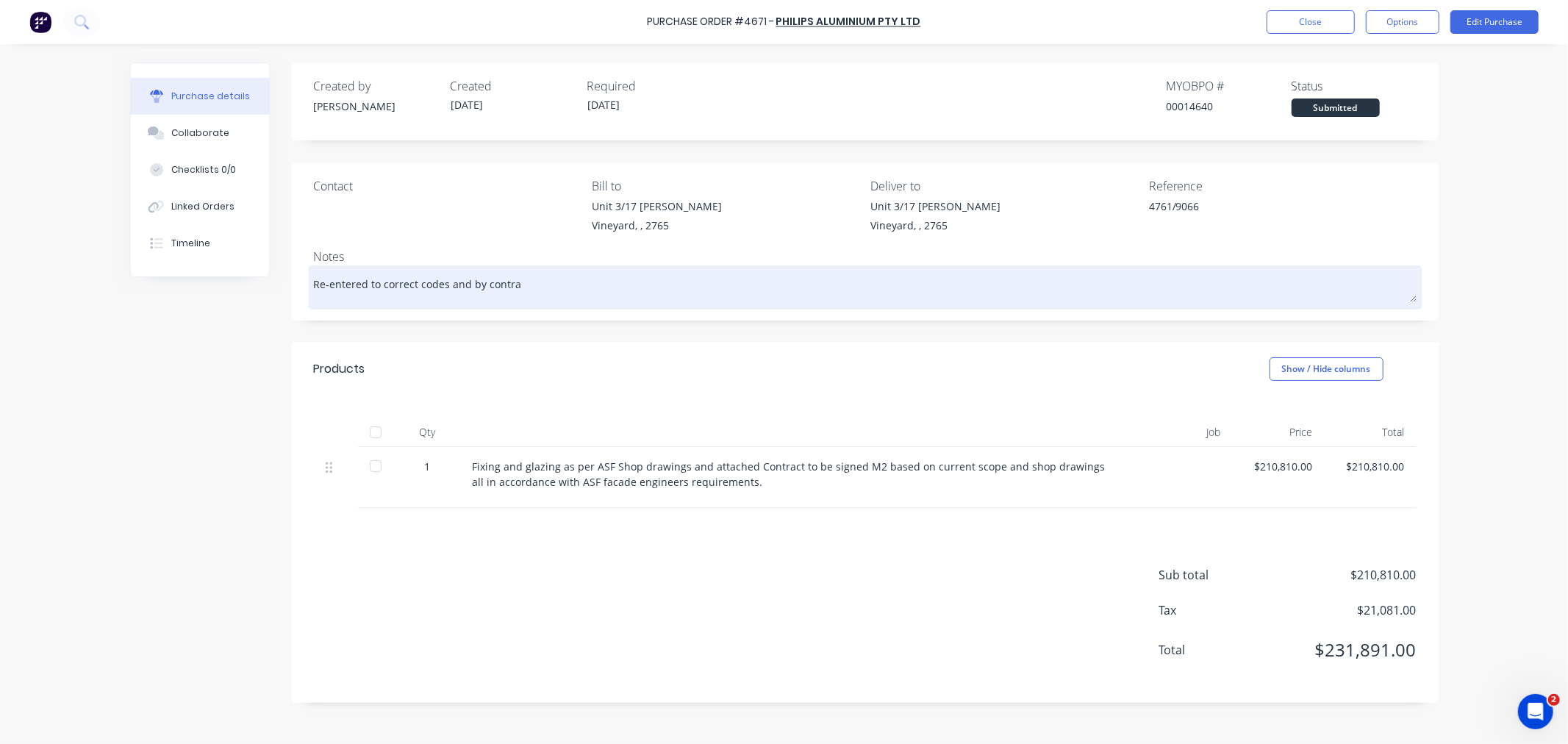
type textarea "Re-entered to correct codes and by contrac"
type textarea "x"
type textarea "Re-entered to correct codes and by contract"
type textarea "x"
type textarea "Re-entered to correct codes and by contract"
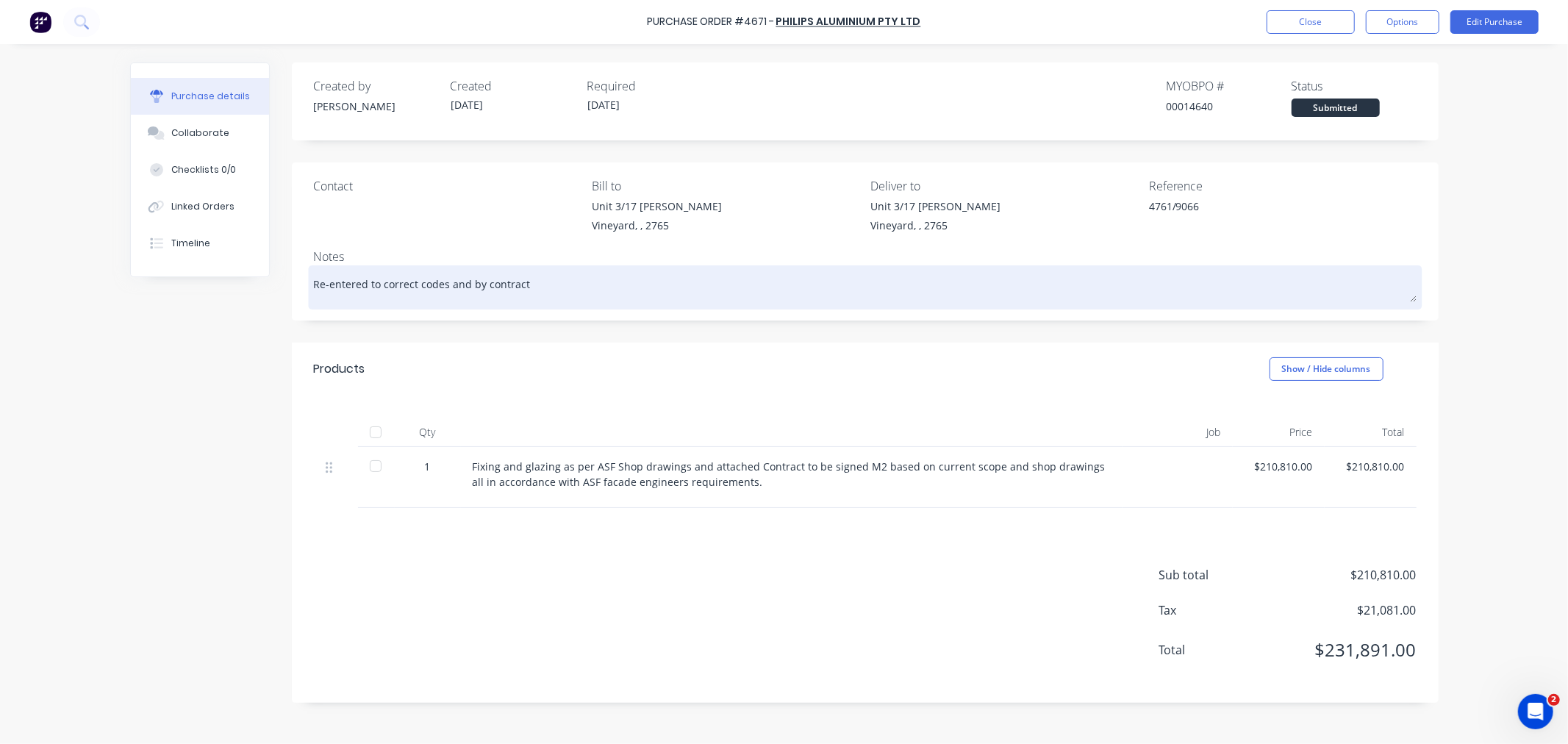
type textarea "x"
type textarea "Re-entered to correct codes and by contract b"
type textarea "x"
type textarea "Re-entered to correct codes and by contract br"
type textarea "x"
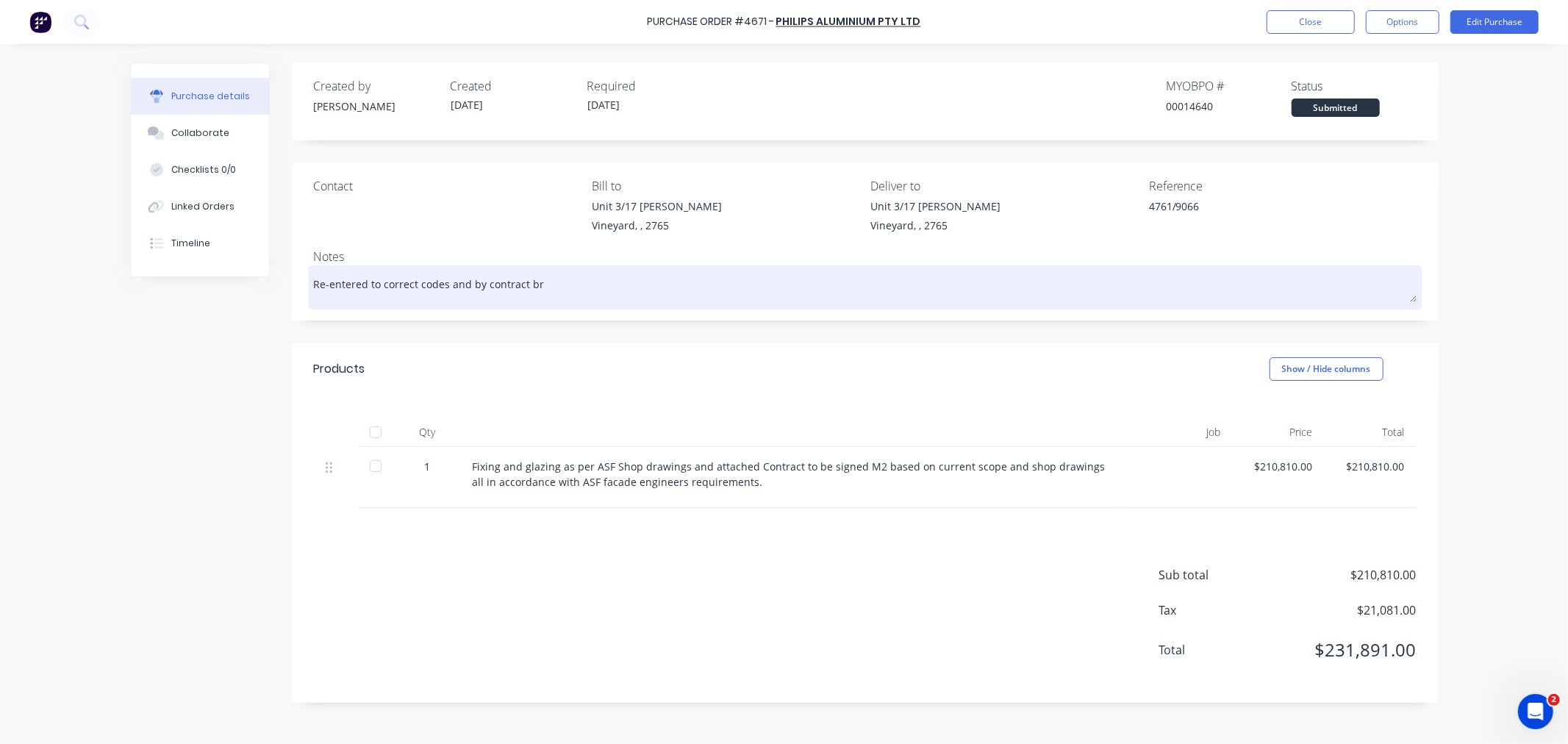
type textarea "Re-entered to correct codes and by contract bre"
type textarea "x"
type textarea "Re-entered to correct codes and by contract brea"
type textarea "x"
type textarea "Re-entered to correct codes and by contract break"
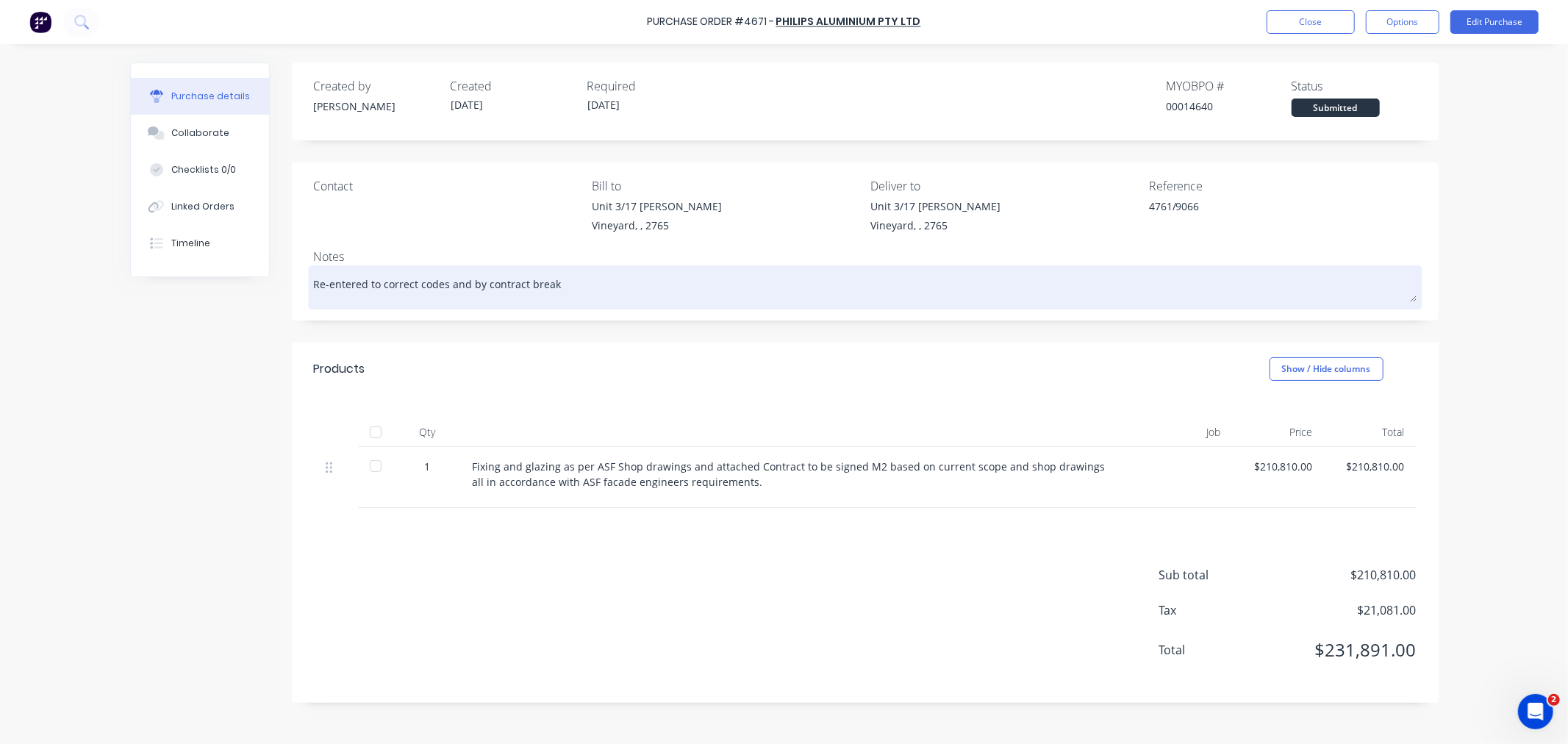
type textarea "x"
type textarea "Re-entered to correct codes and by contract breaku"
type textarea "x"
type textarea "Re-entered to correct codes and by contract breakup"
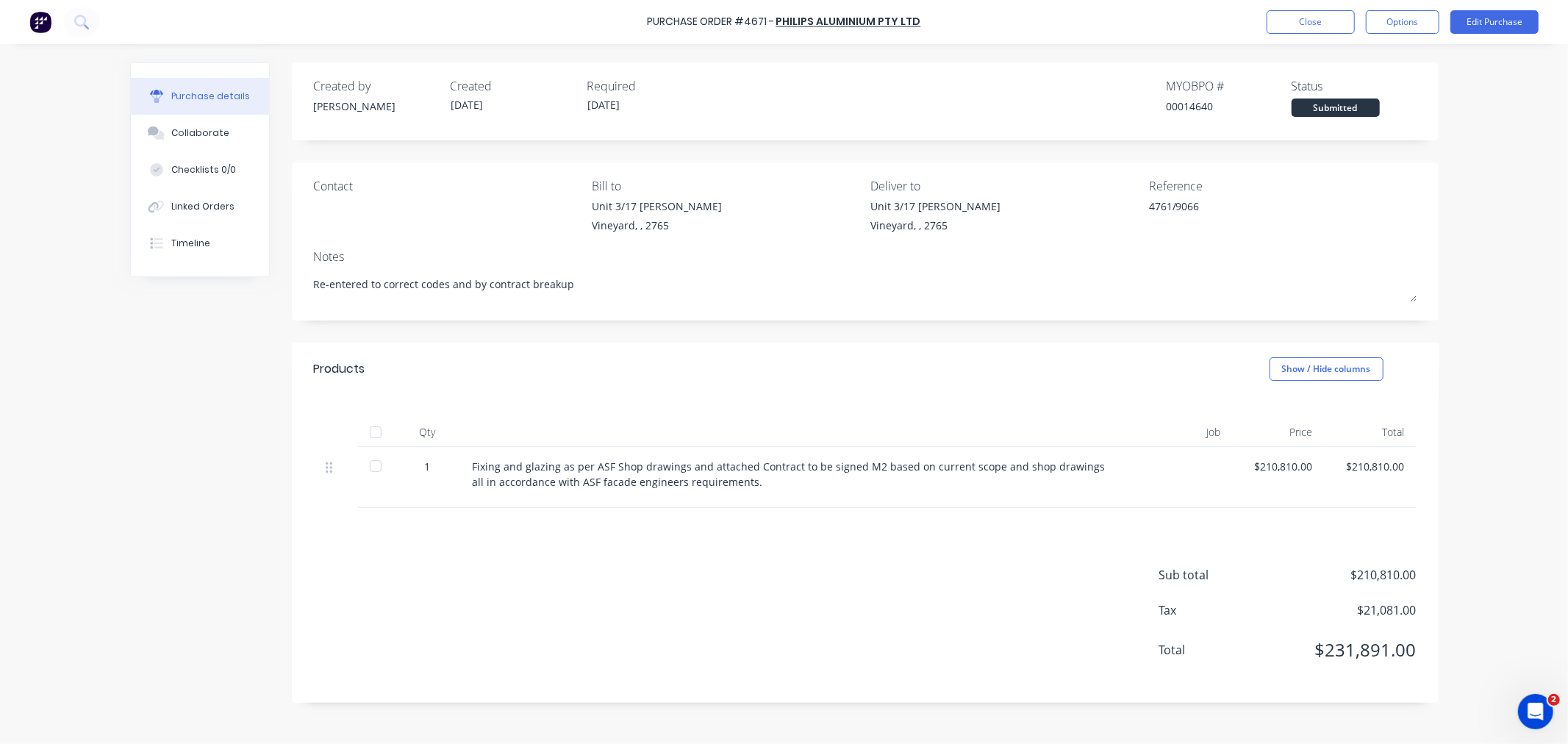
drag, startPoint x: 601, startPoint y: 278, endPoint x: 106, endPoint y: 251, distance: 495.7
click at [106, 251] on div "Purchase Order #4671 - Philips Aluminium Pty Ltd Close Options Edit Purchase Pu…" at bounding box center [784, 372] width 1568 height 744
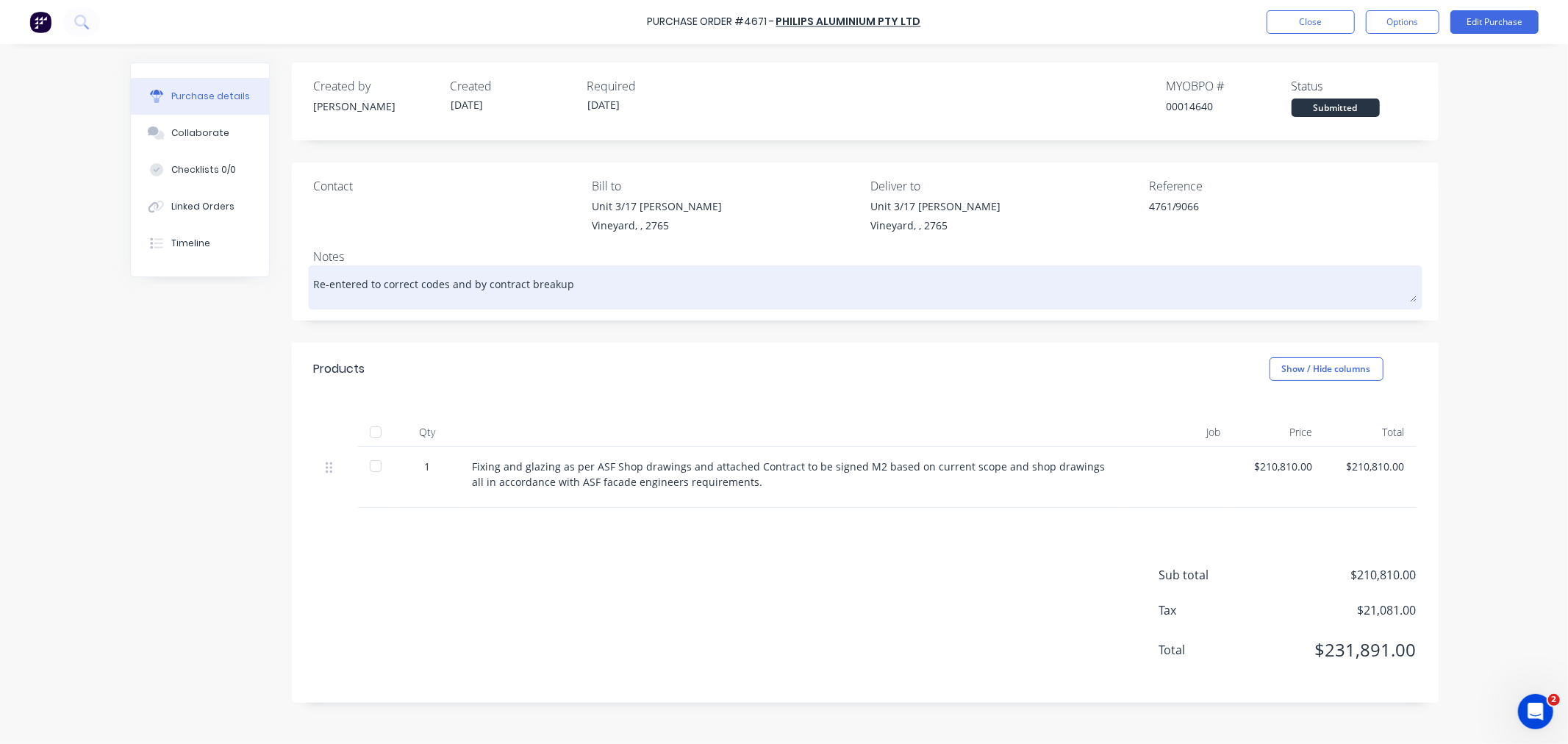
click at [622, 281] on textarea "Re-entered to correct codes and by contract breakup" at bounding box center [865, 285] width 1102 height 33
type textarea "x"
type textarea "Re-entered to correct codes and by contract breakup-"
type textarea "x"
type textarea "Re-entered to correct codes and by contract breakup-L"
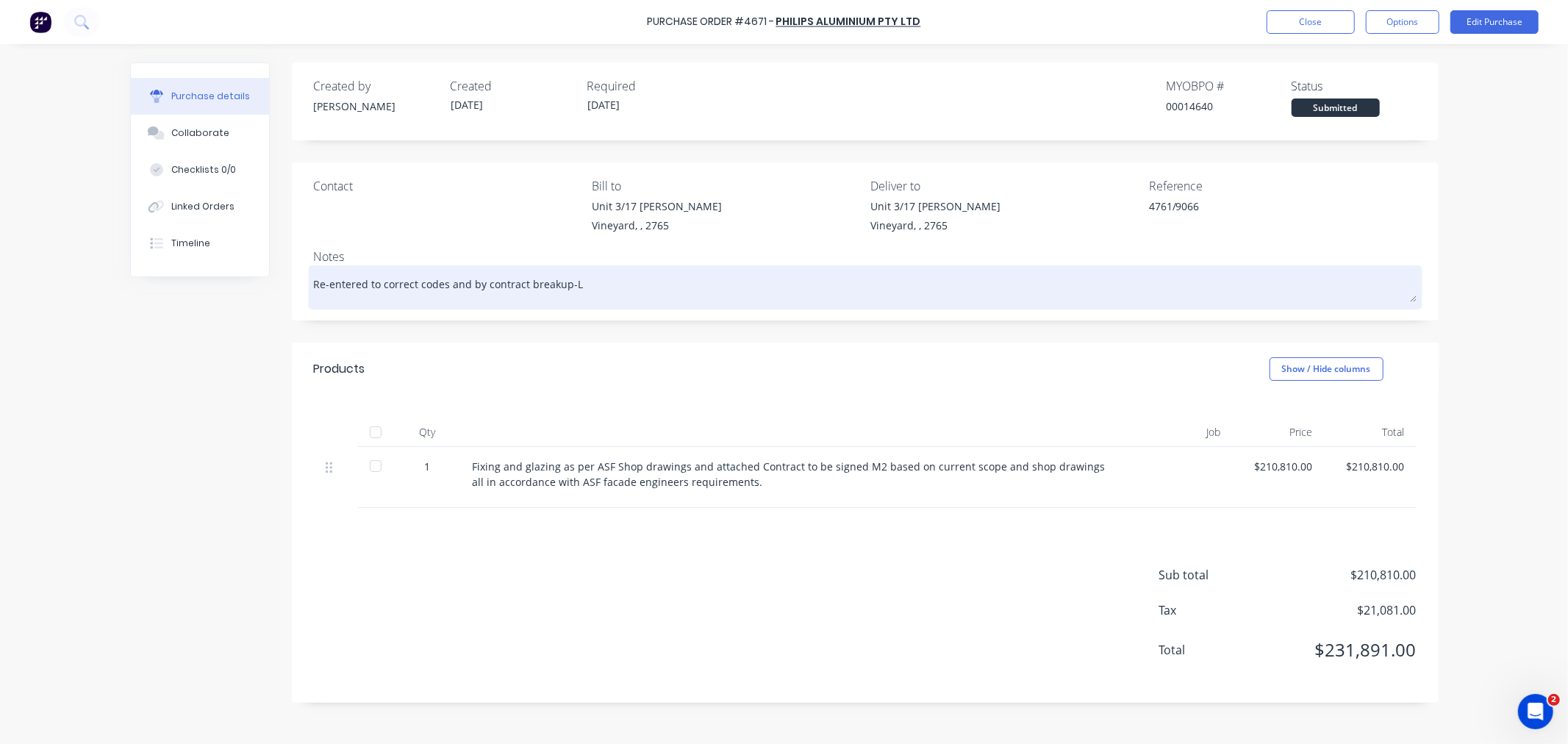
type textarea "x"
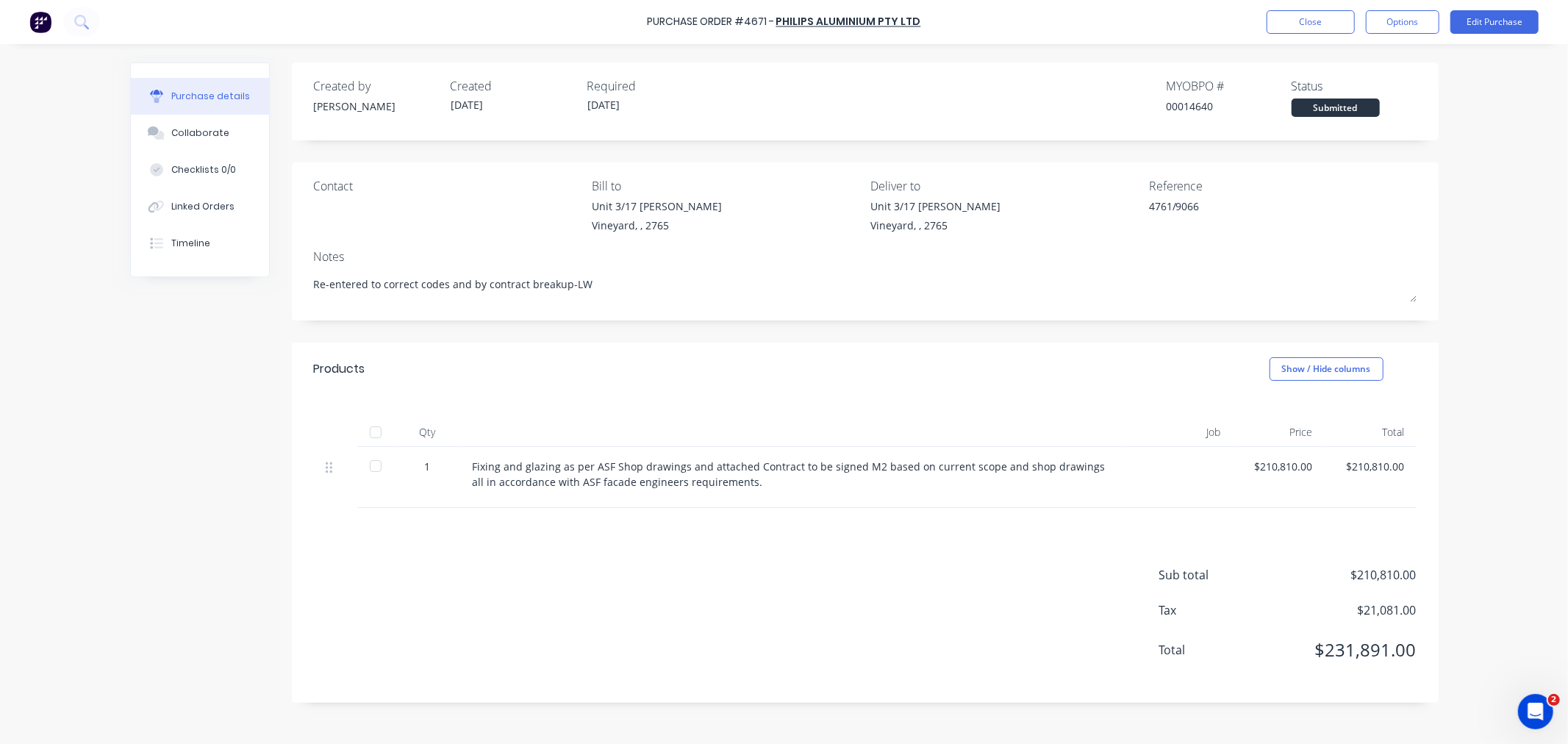
drag, startPoint x: 601, startPoint y: 288, endPoint x: 210, endPoint y: 295, distance: 391.1
click at [210, 295] on div "Created by [PERSON_NAME] Created [DATE] Required [DATE] MYOB PO # 00014640 Stat…" at bounding box center [784, 390] width 1309 height 655
type textarea "Re-entered to correct codes and by contract breakup-LW"
type textarea "x"
type textarea "Re-entered to correct codes and by contract breakup-LW"
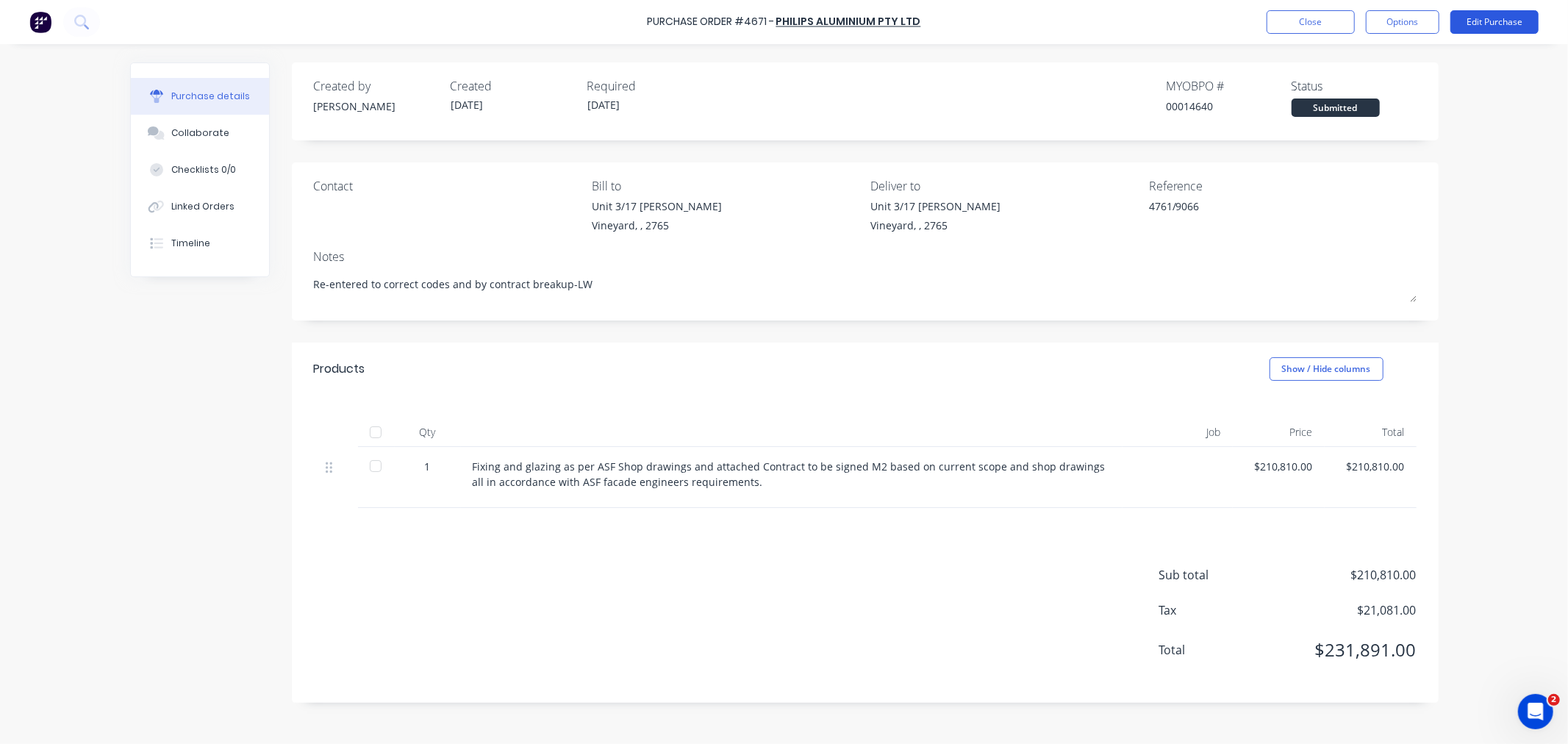
click at [1479, 16] on button "Edit Purchase" at bounding box center [1494, 22] width 88 height 23
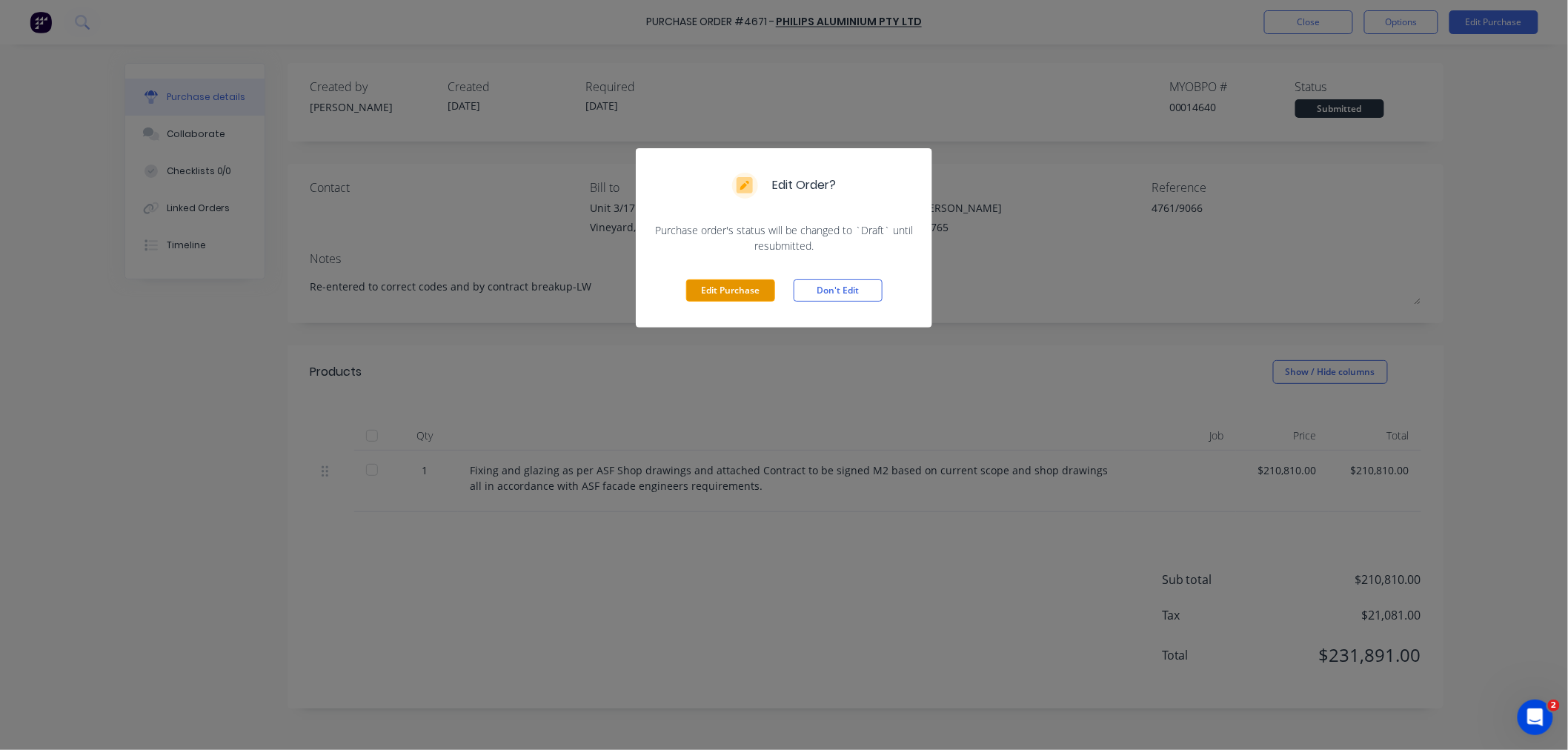
click at [712, 298] on button "Edit Purchase" at bounding box center [731, 290] width 89 height 22
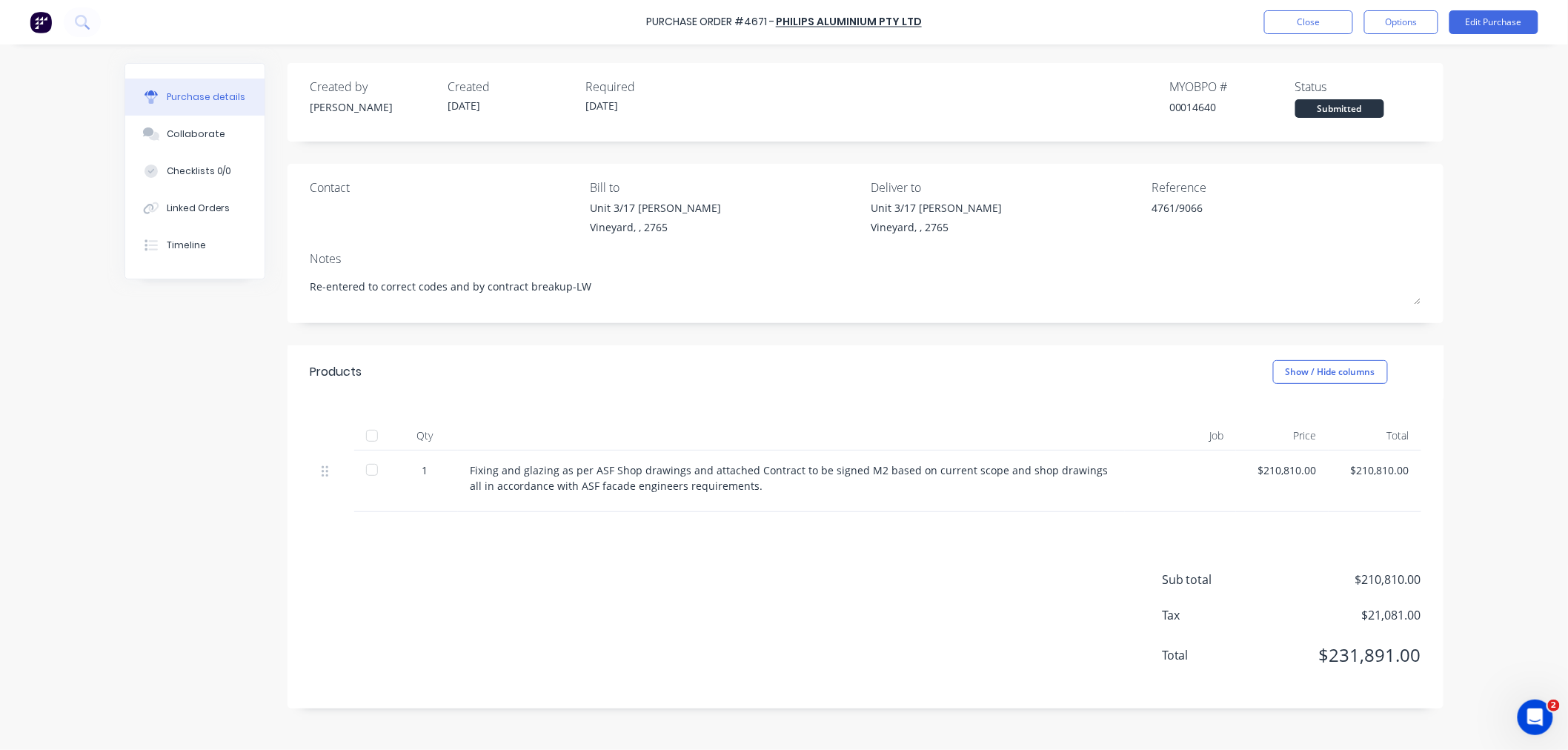
type textarea "x"
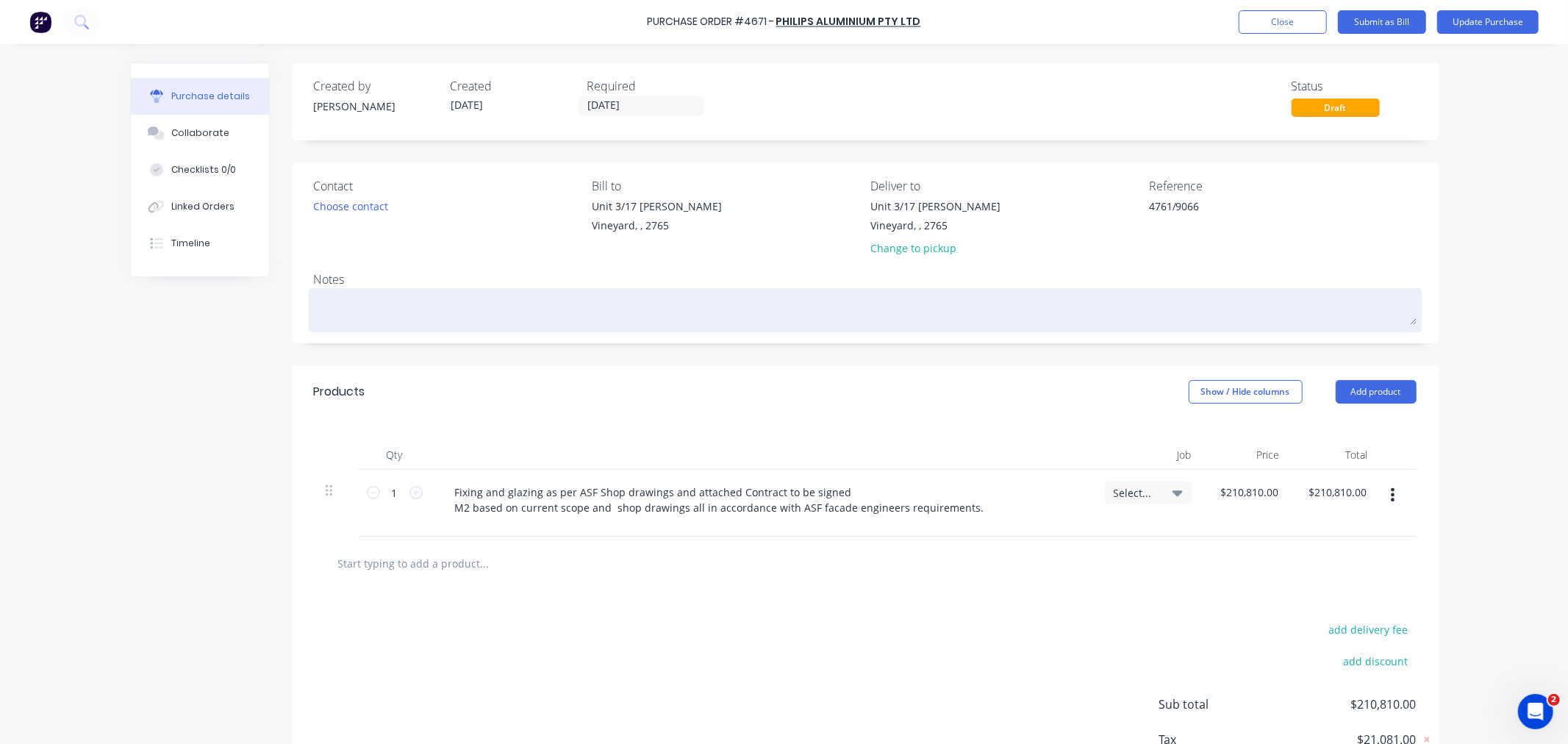
click at [409, 300] on textarea at bounding box center [865, 308] width 1102 height 33
paste textarea "Re-entered to correct codes and by contract breakup-LW"
type textarea "x"
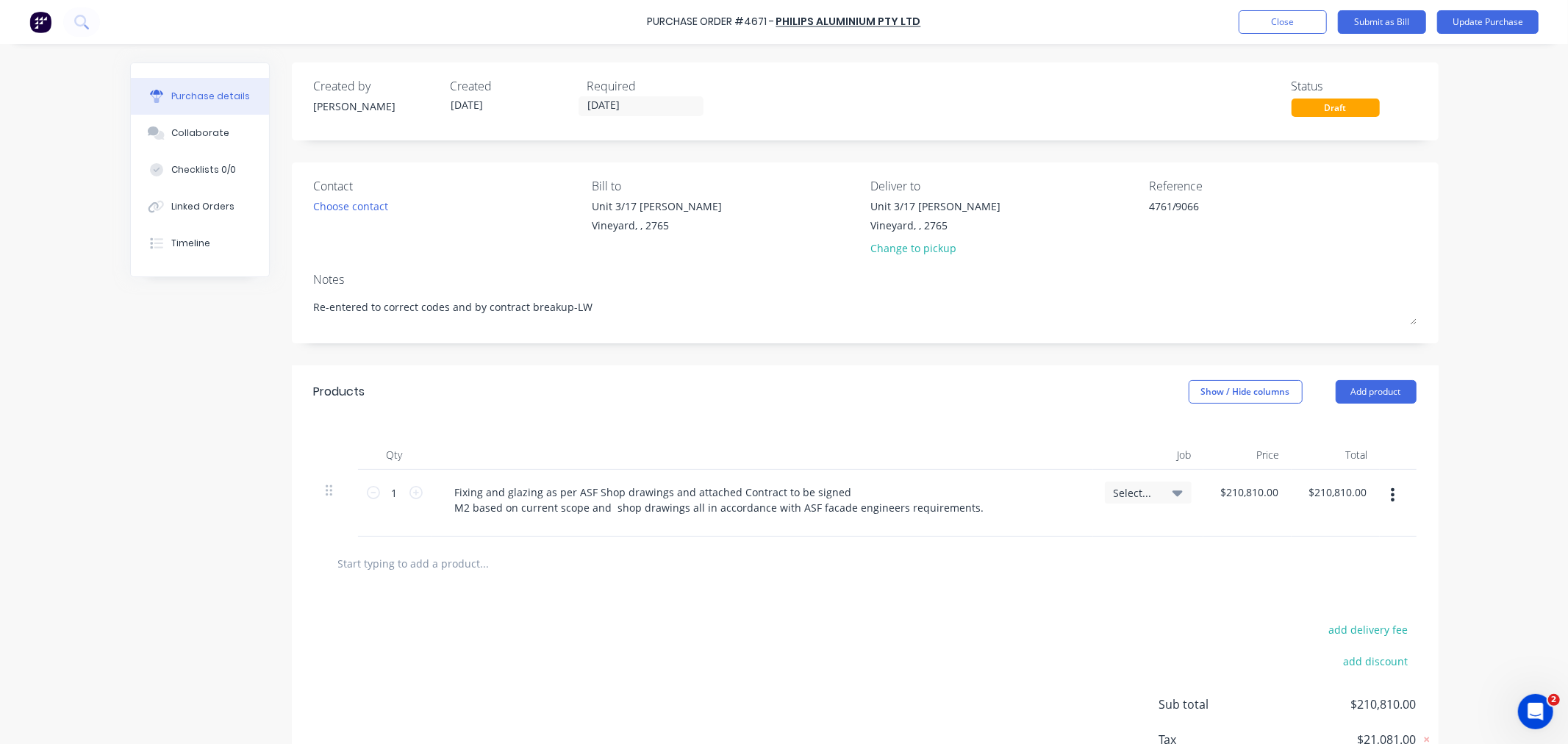
type textarea "Re-entered to correct codes and by contract breakup-LW"
type textarea "x"
type textarea "Re-entered to correct codes and by contract breakup-LW"
click at [461, 554] on input "text" at bounding box center [484, 562] width 294 height 29
